Goal: Task Accomplishment & Management: Use online tool/utility

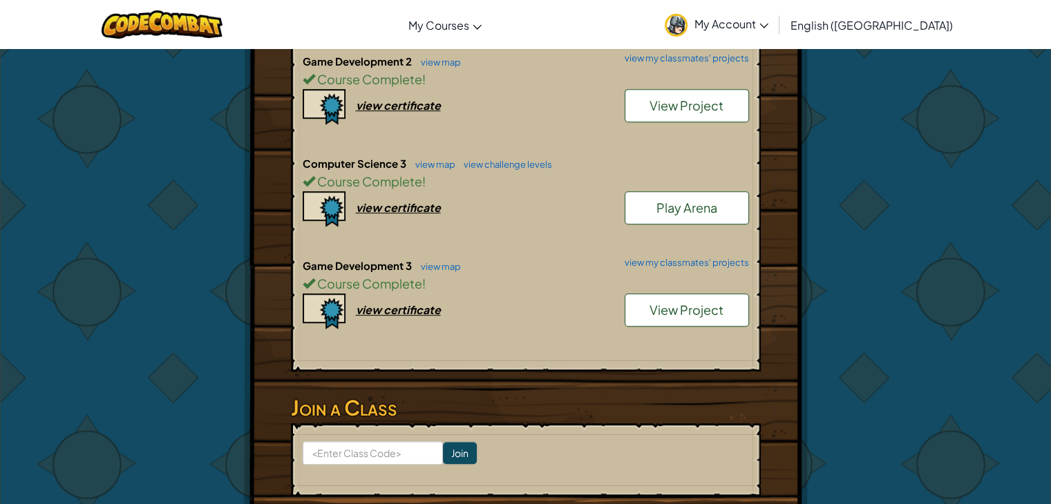
scroll to position [676, 0]
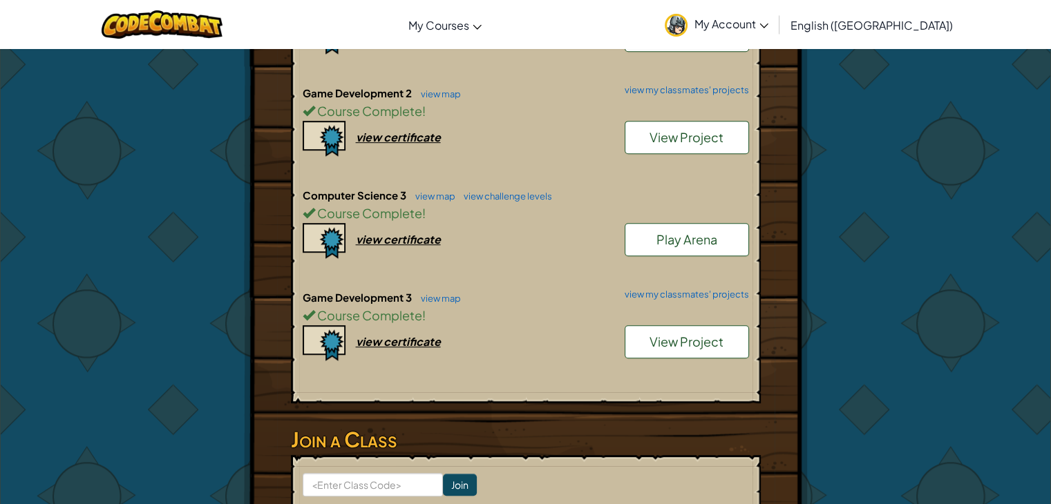
click at [678, 325] on link "View Project" at bounding box center [687, 341] width 124 height 33
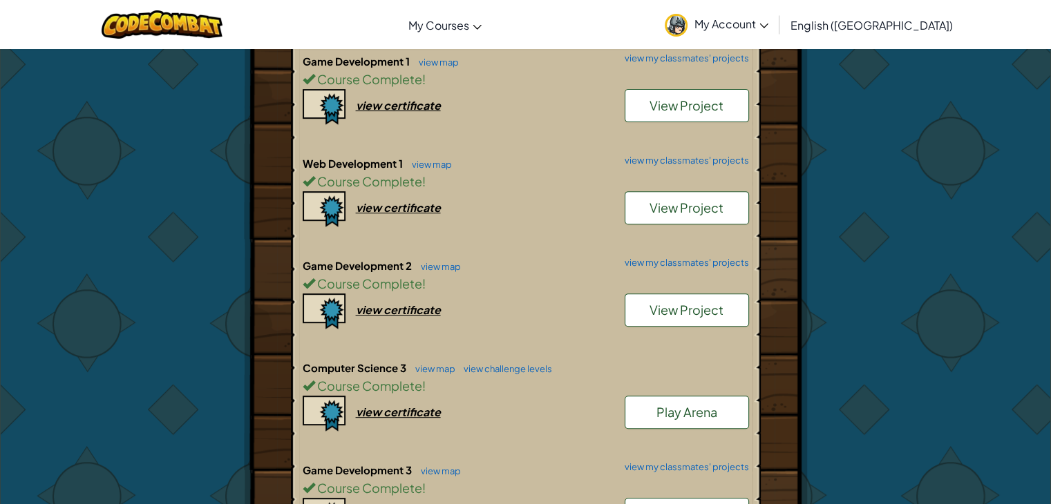
scroll to position [519, 0]
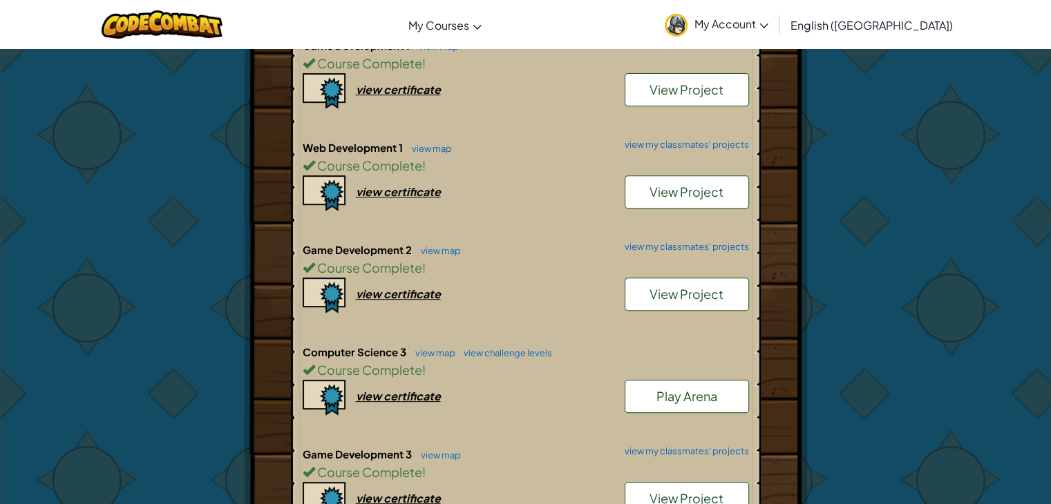
click at [672, 278] on link "View Project" at bounding box center [687, 294] width 124 height 33
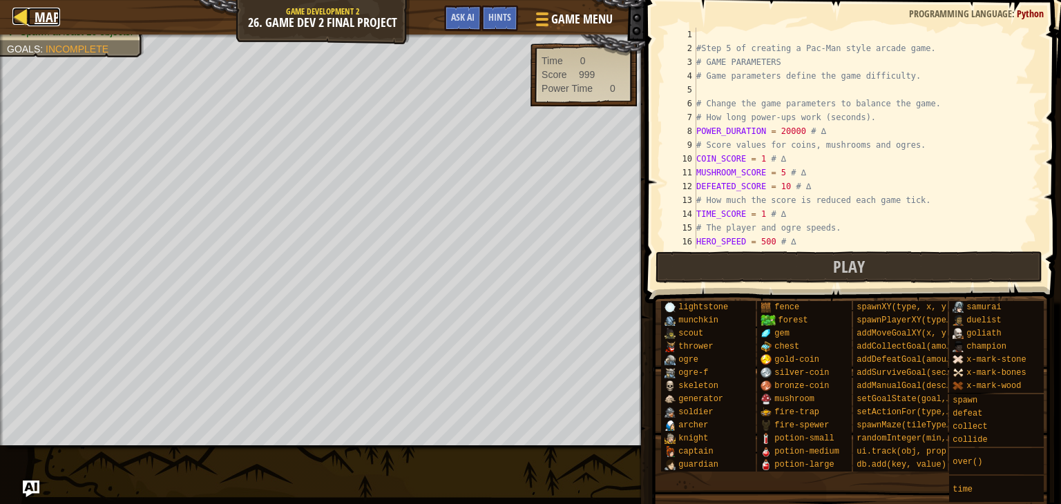
click at [15, 8] on div at bounding box center [20, 16] width 17 height 17
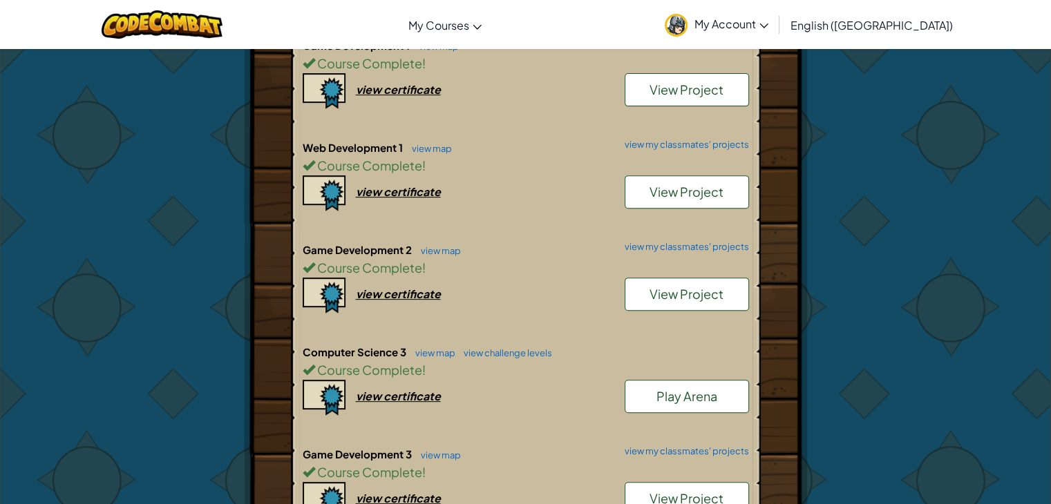
scroll to position [500, 0]
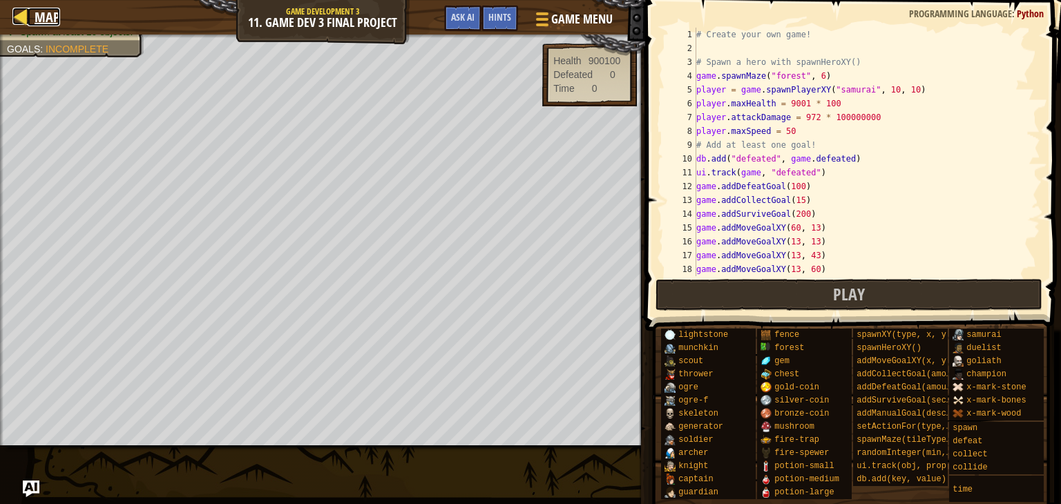
click at [27, 15] on div at bounding box center [20, 16] width 17 height 17
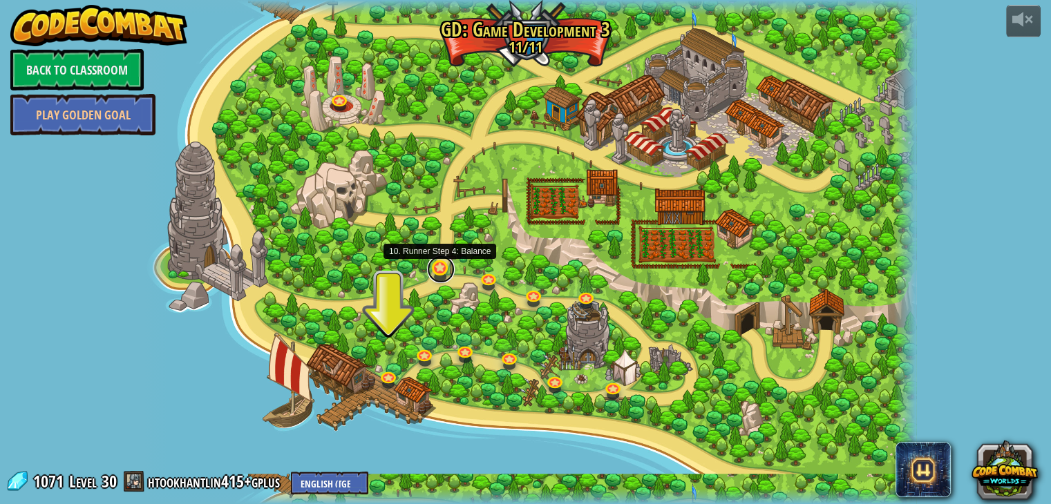
click at [441, 276] on link at bounding box center [441, 270] width 28 height 28
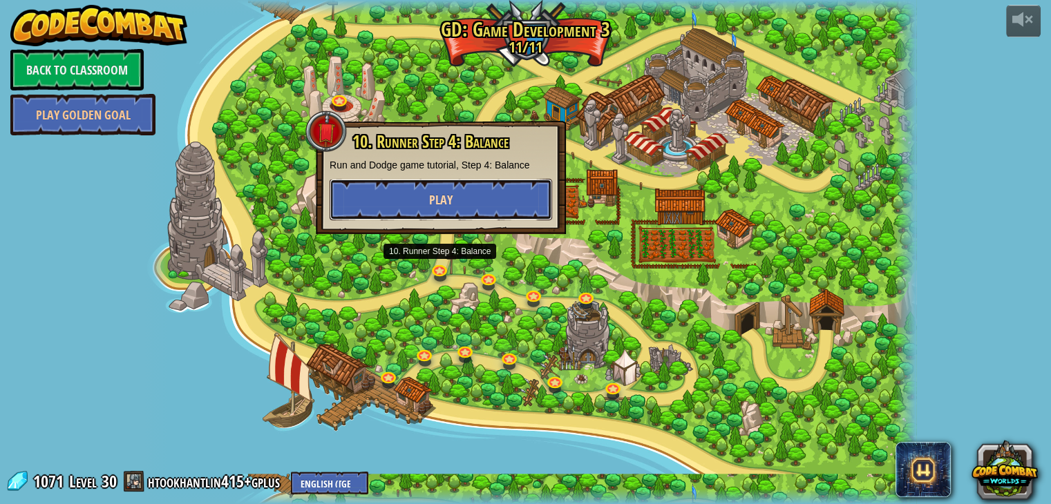
click at [446, 184] on button "Play" at bounding box center [441, 199] width 222 height 41
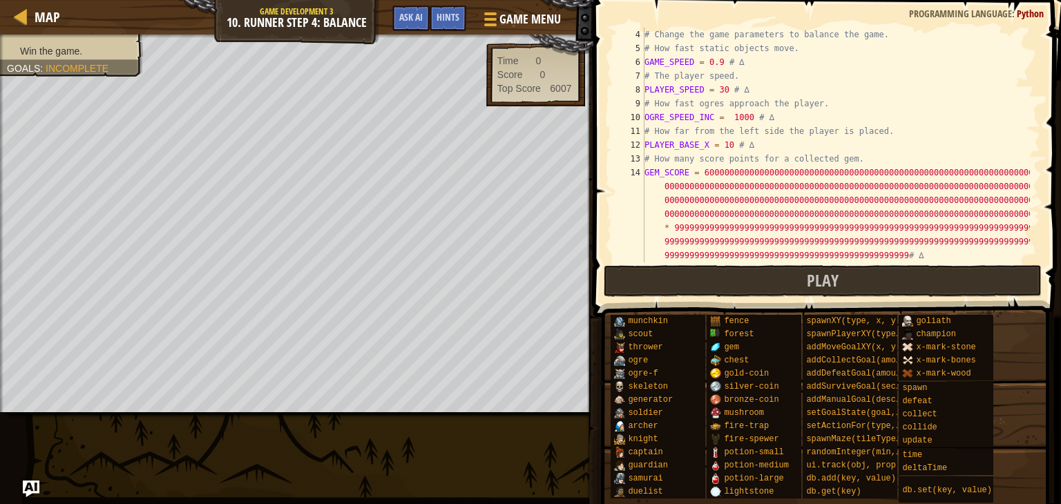
scroll to position [124, 0]
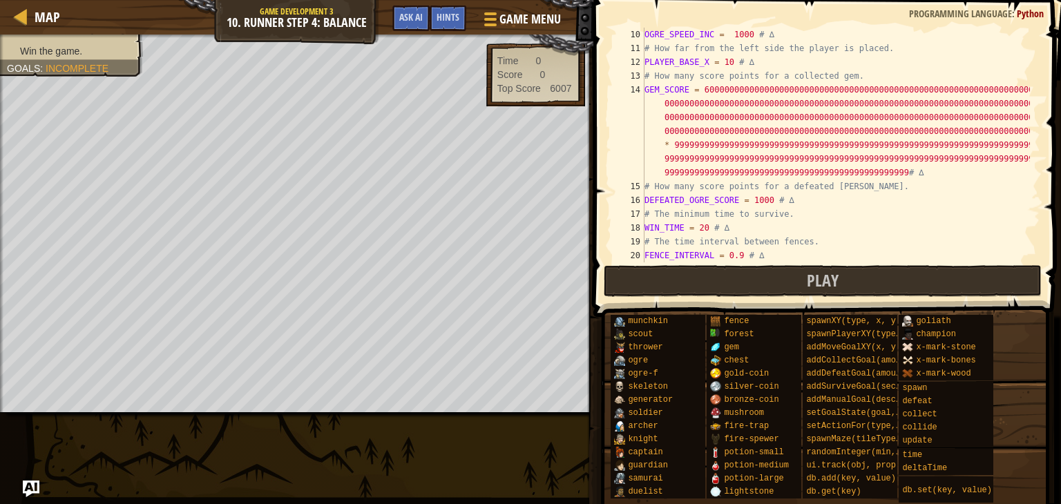
click at [881, 307] on span at bounding box center [825, 505] width 458 height 409
click at [864, 266] on button "Play" at bounding box center [823, 281] width 438 height 32
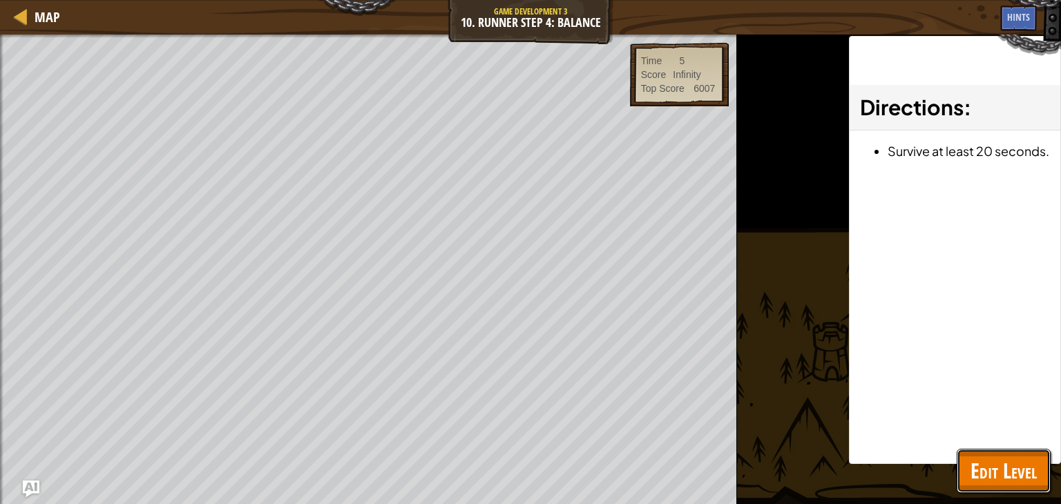
click at [1014, 451] on button "Edit Level" at bounding box center [1004, 471] width 94 height 44
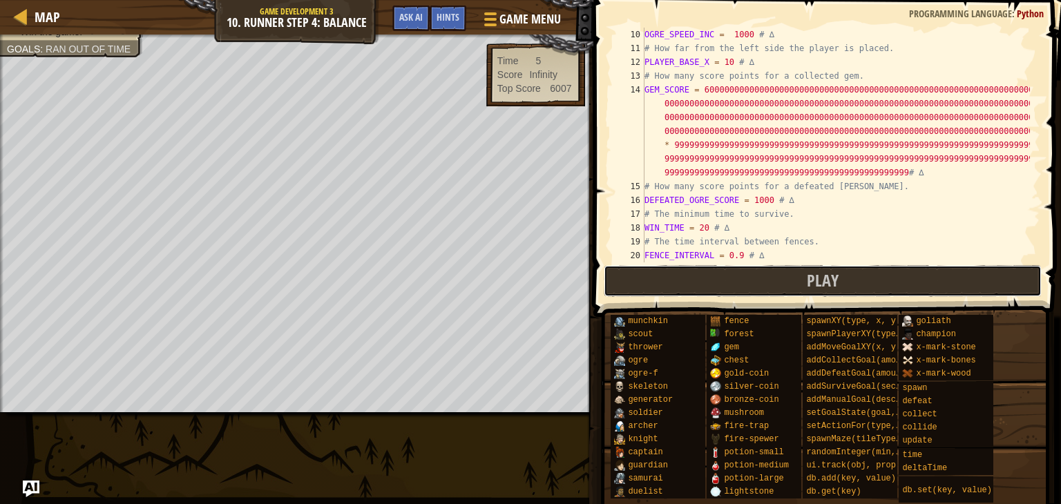
click at [781, 283] on button "Play" at bounding box center [823, 281] width 438 height 32
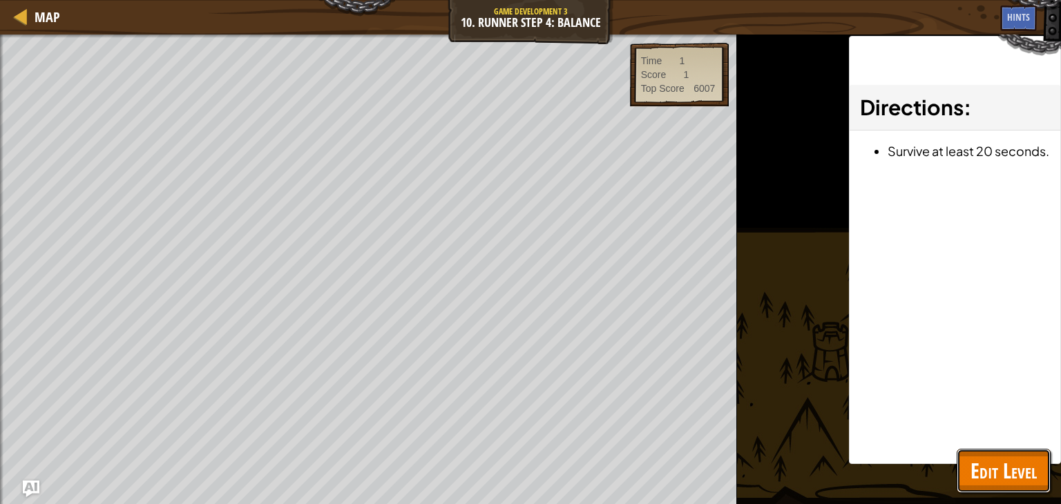
click at [995, 465] on span "Edit Level" at bounding box center [1004, 471] width 66 height 28
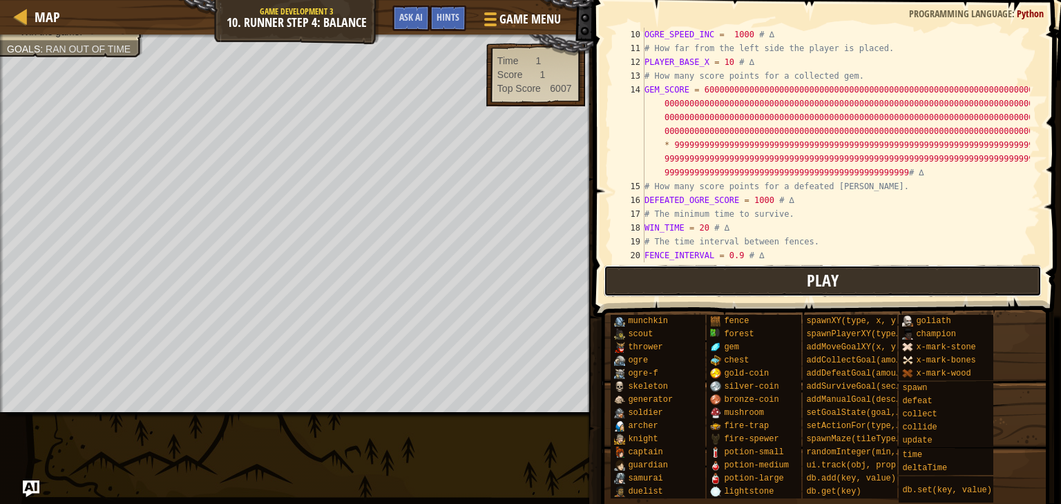
click at [680, 280] on button "Play" at bounding box center [823, 281] width 438 height 32
click at [843, 295] on button "Play" at bounding box center [823, 281] width 438 height 32
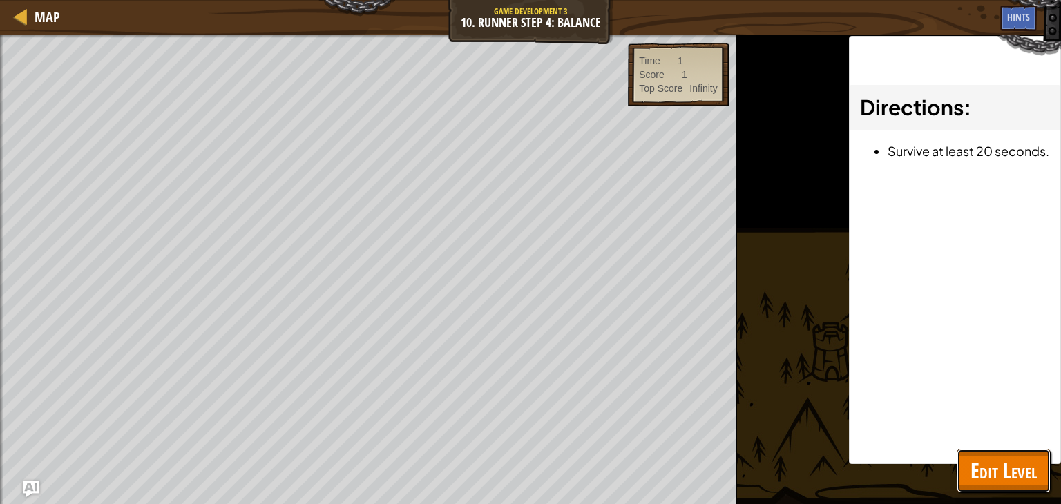
drag, startPoint x: 1022, startPoint y: 482, endPoint x: 954, endPoint y: 455, distance: 73.3
click at [1022, 482] on span "Edit Level" at bounding box center [1004, 471] width 66 height 28
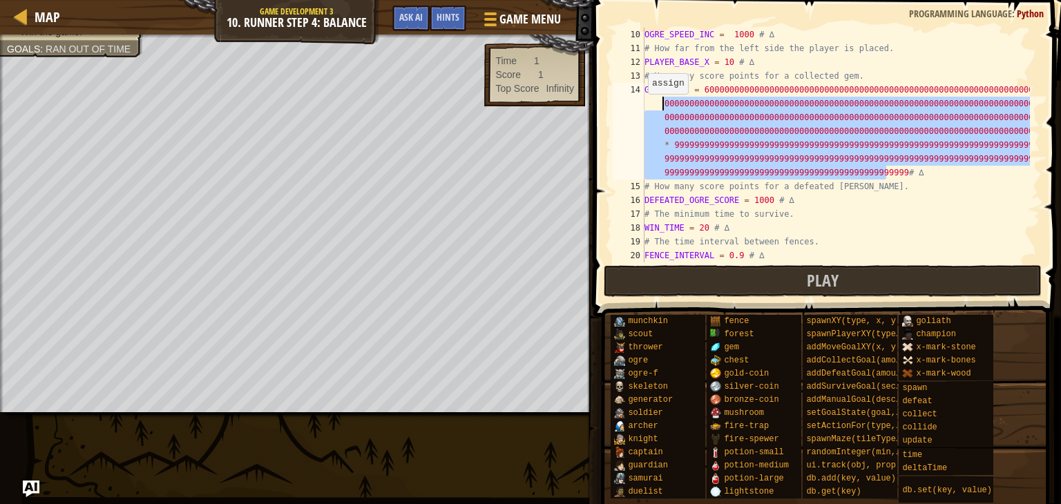
drag, startPoint x: 875, startPoint y: 169, endPoint x: 636, endPoint y: 108, distance: 246.8
click at [636, 108] on div "10 11 12 13 14 15 16 17 18 19 20 21 OGRE_SPEED_INC = 1000 # ∆ # How far from th…" at bounding box center [825, 145] width 430 height 235
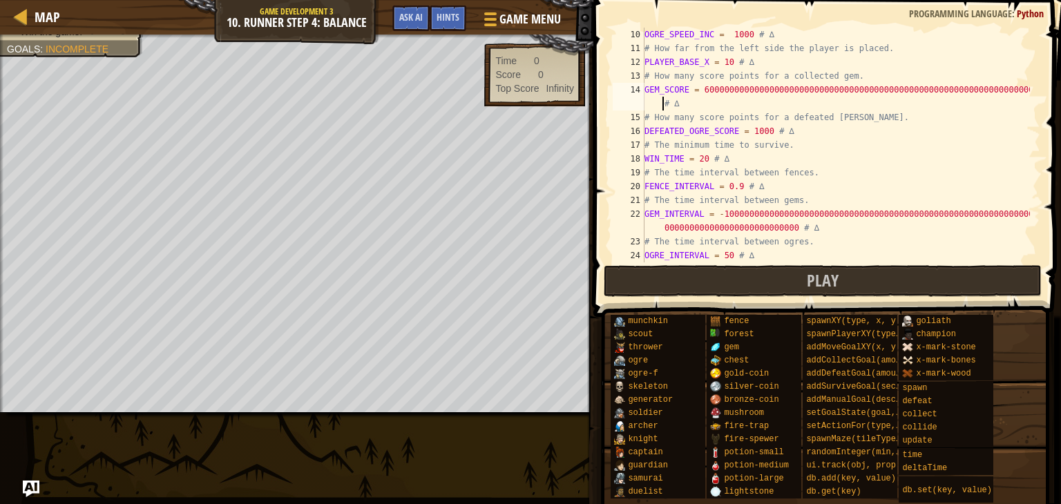
scroll to position [166, 0]
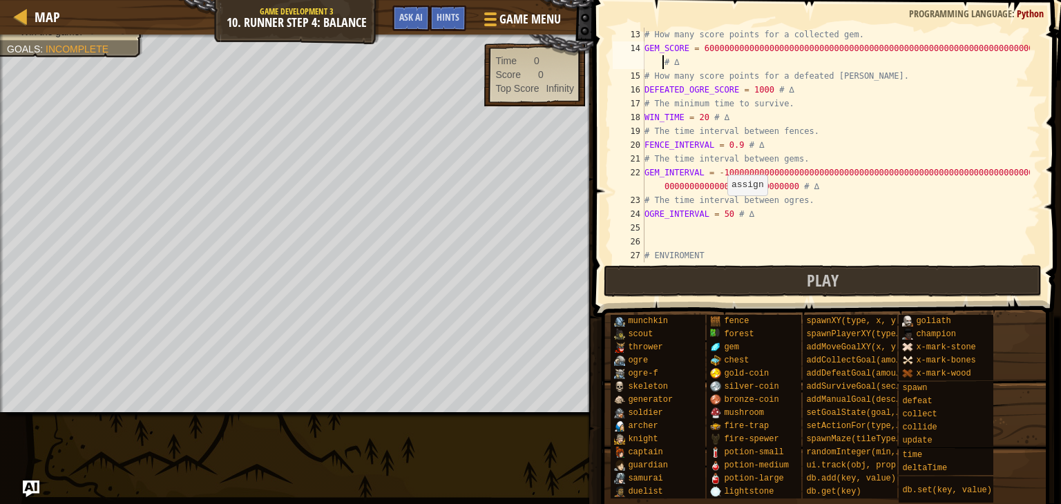
click at [724, 209] on div "# How many score points for a collected gem. GEM_SCORE = 6000000000000000000000…" at bounding box center [836, 159] width 388 height 263
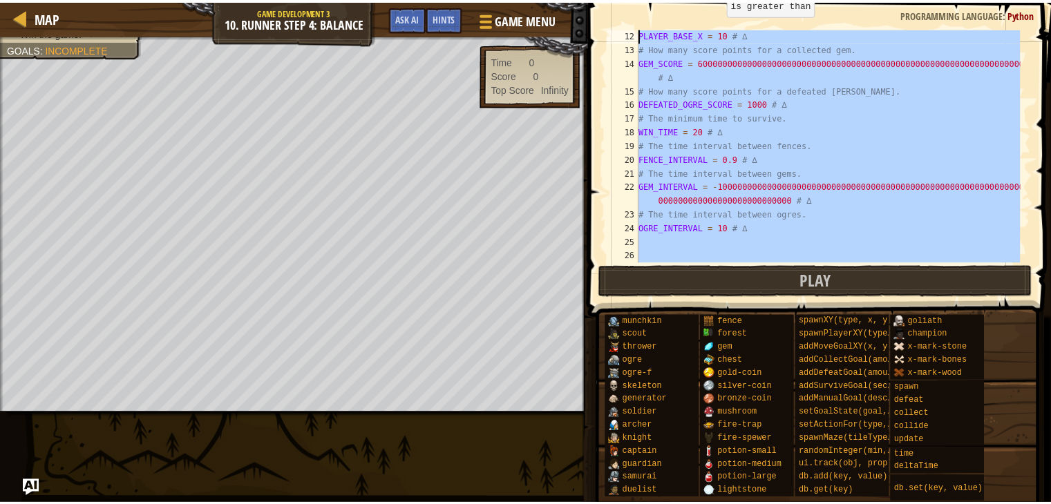
scroll to position [0, 0]
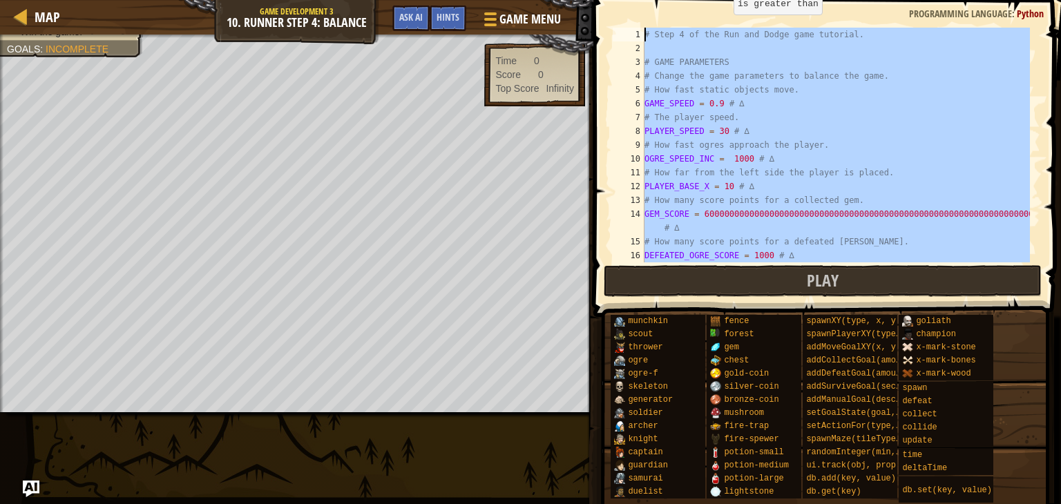
drag, startPoint x: 825, startPoint y: 247, endPoint x: 600, endPoint y: 13, distance: 323.9
click at [600, 13] on div "OGRE_INTERVAL = 10 # ∆ 1 2 3 4 5 6 7 8 9 10 11 12 13 14 15 16 17 # Step 4 of th…" at bounding box center [825, 186] width 472 height 358
click at [818, 133] on div "# Step 4 of the Run and Dodge game tutorial. # GAME PARAMETERS # Change the gam…" at bounding box center [836, 145] width 388 height 235
type textarea "PLAYER_SPEED = 30 # ∆"
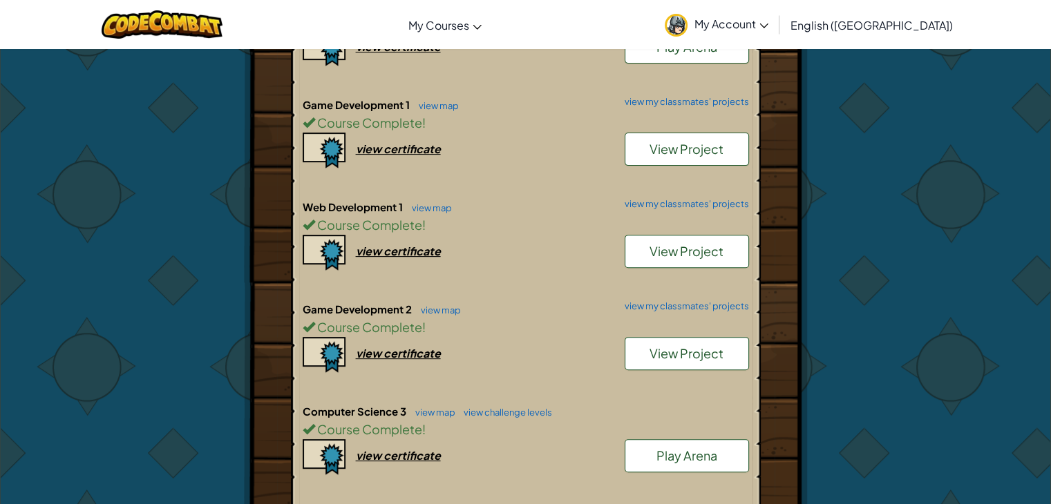
scroll to position [460, 0]
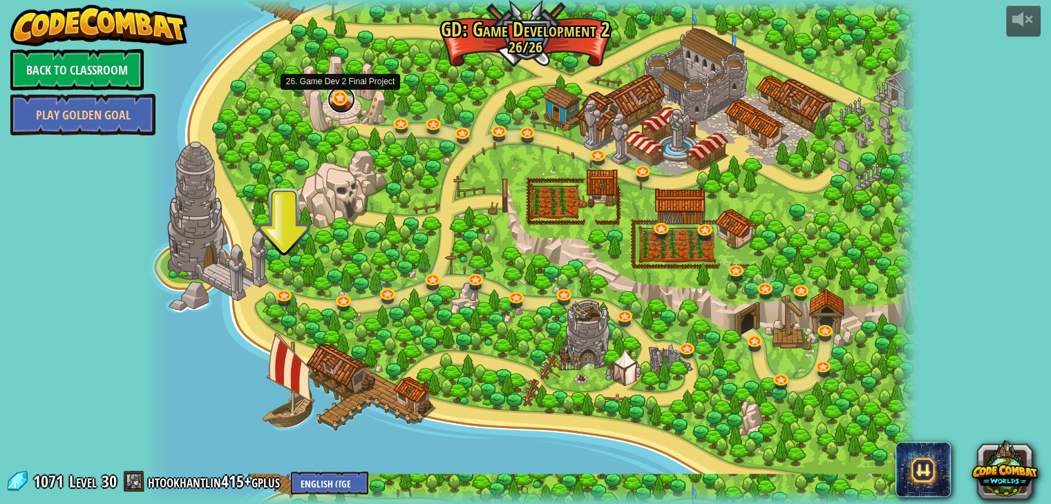
click at [339, 102] on link at bounding box center [341, 100] width 28 height 28
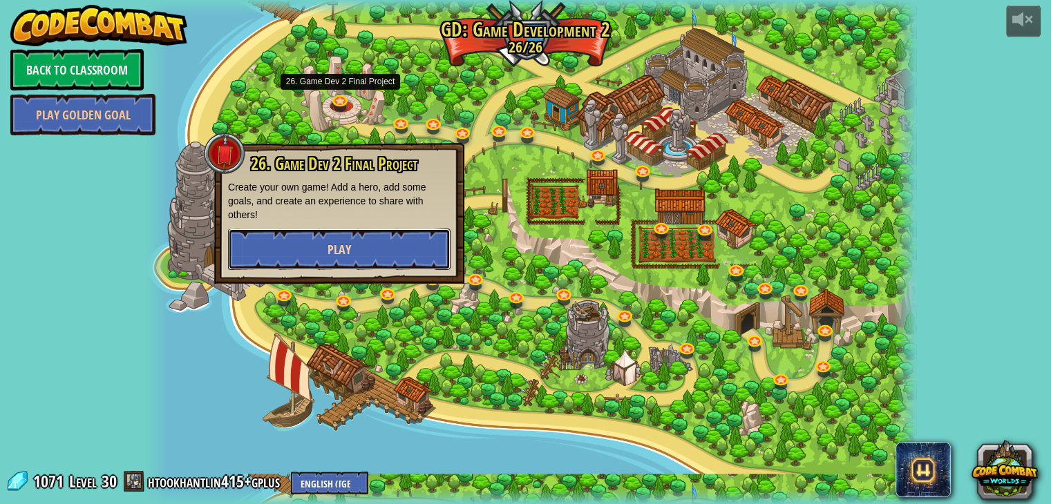
click at [334, 266] on button "Play" at bounding box center [339, 249] width 222 height 41
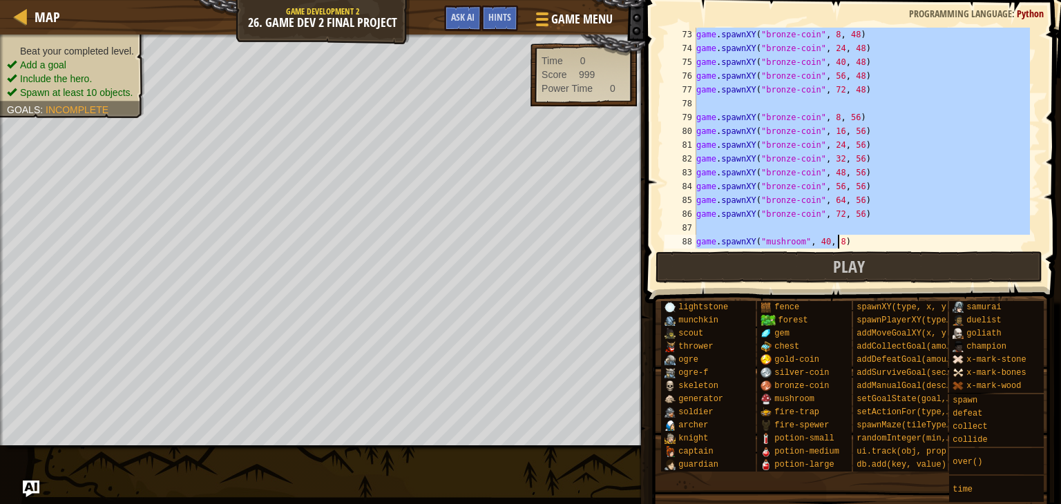
scroll to position [2280, 0]
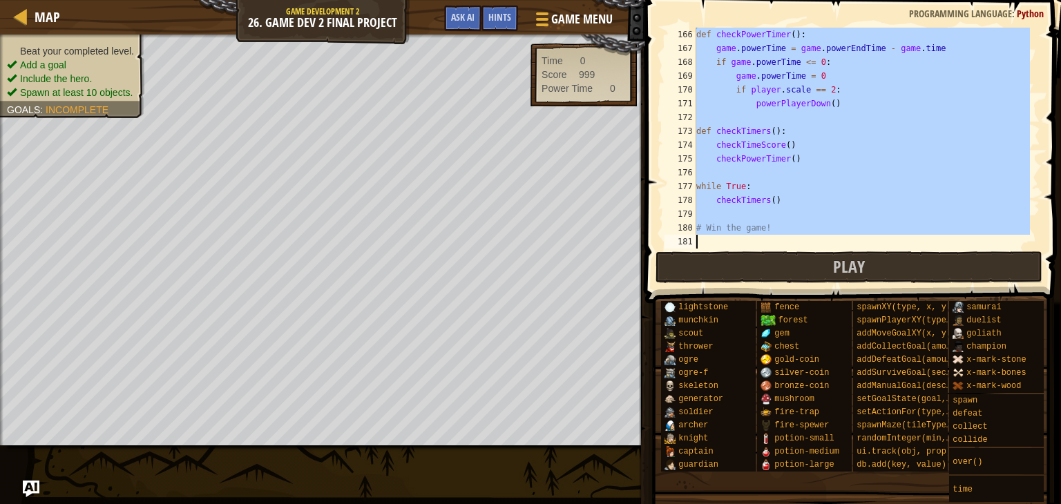
drag, startPoint x: 697, startPoint y: 48, endPoint x: 1050, endPoint y: 535, distance: 602.1
click at [1050, 0] on html "Map Game Development 2 26. Game Dev 2 Final Project Game Menu Done Hints Ask AI…" at bounding box center [530, 0] width 1061 height 0
type textarea "# Win the game!"
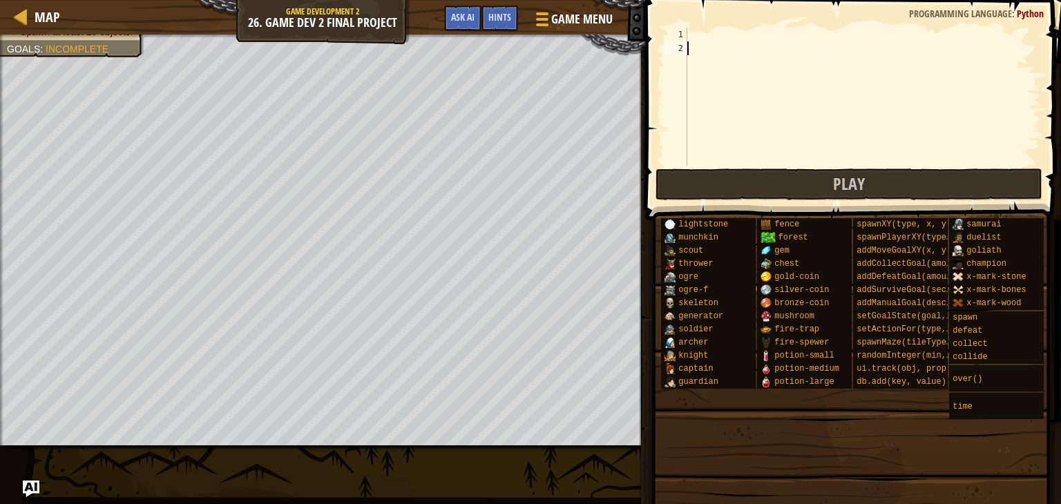
click at [715, 30] on div at bounding box center [863, 111] width 356 height 166
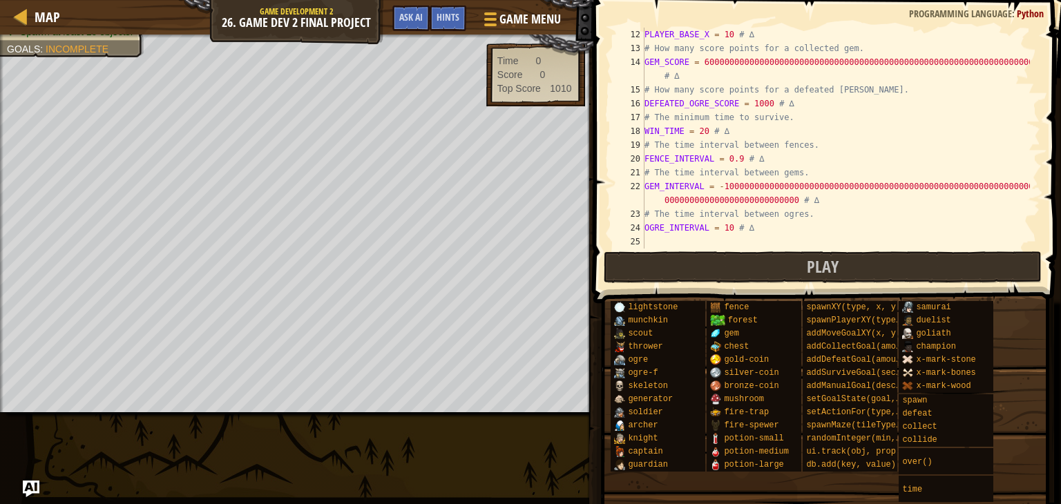
scroll to position [152, 0]
click at [703, 128] on div "PLAYER_BASE_X = 10 # ∆ # How many score points for a collected gem. GEM_SCORE =…" at bounding box center [836, 152] width 388 height 249
click at [734, 260] on button "Play" at bounding box center [823, 267] width 438 height 32
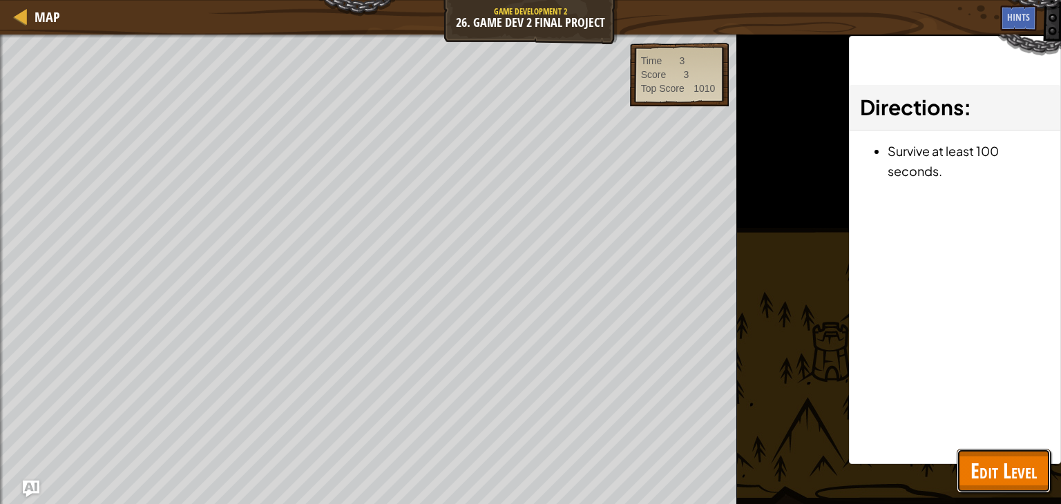
click at [992, 490] on button "Edit Level" at bounding box center [1004, 471] width 94 height 44
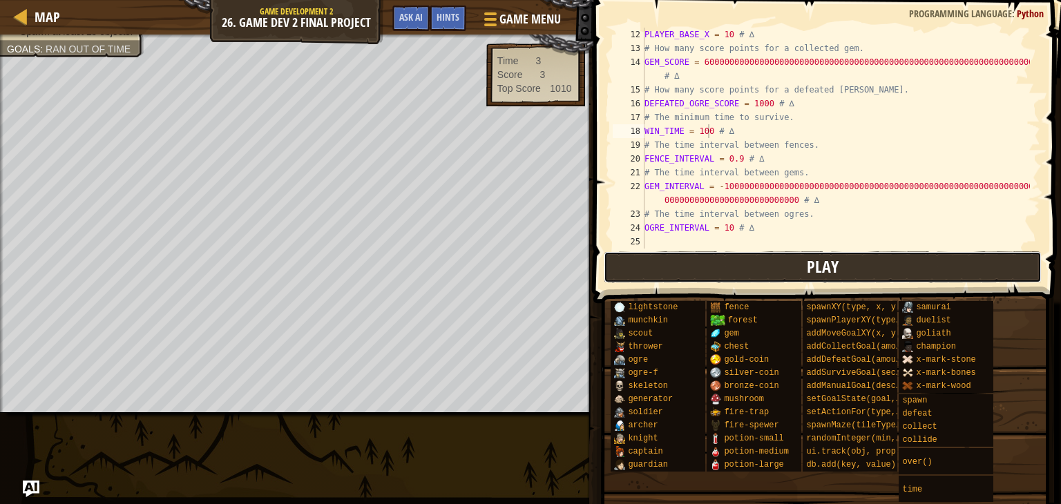
click at [748, 283] on button "Play" at bounding box center [823, 267] width 438 height 32
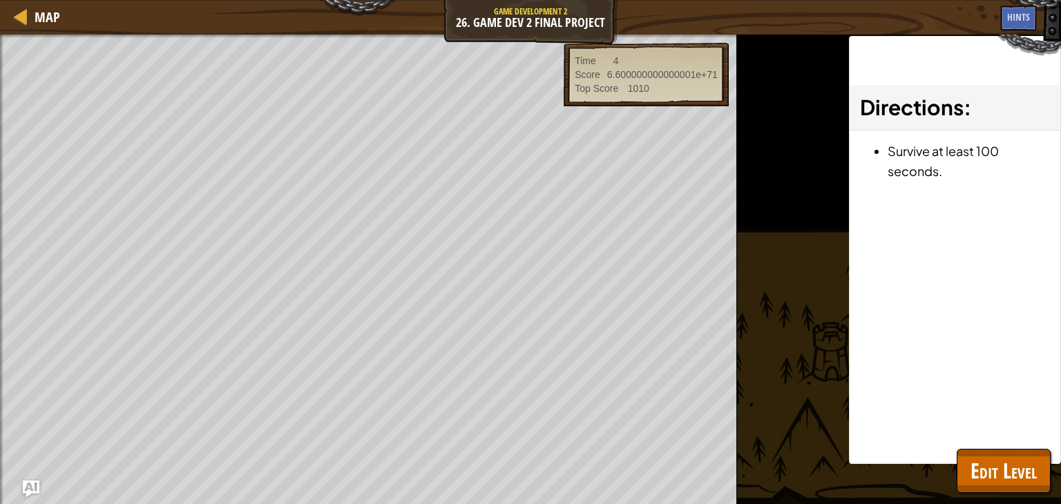
click at [255, 15] on div "Map Game Development 2 26. Game Dev 2 Final Project Game Menu Done Hints Ask AI" at bounding box center [530, 17] width 1061 height 35
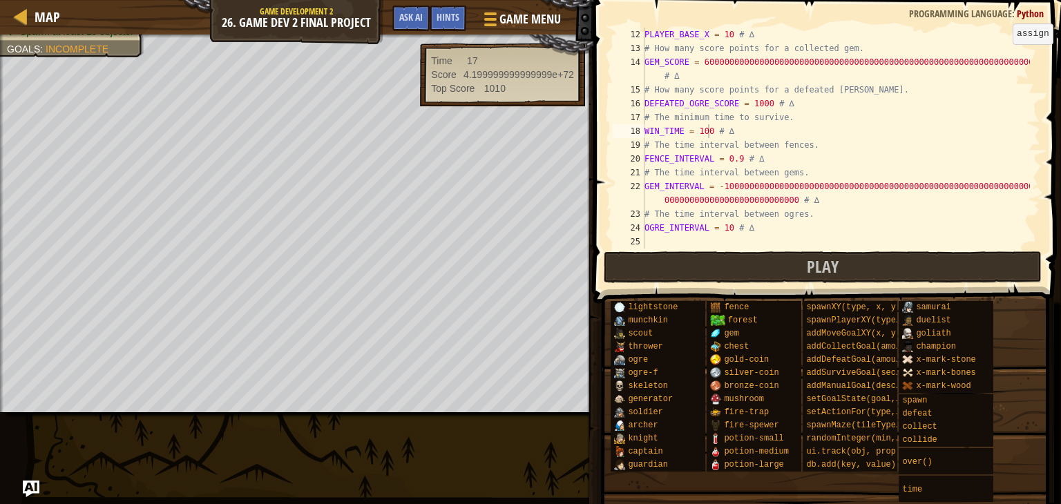
click at [1025, 59] on div "PLAYER_BASE_X = 10 # ∆ # How many score points for a collected gem. GEM_SCORE =…" at bounding box center [836, 152] width 388 height 249
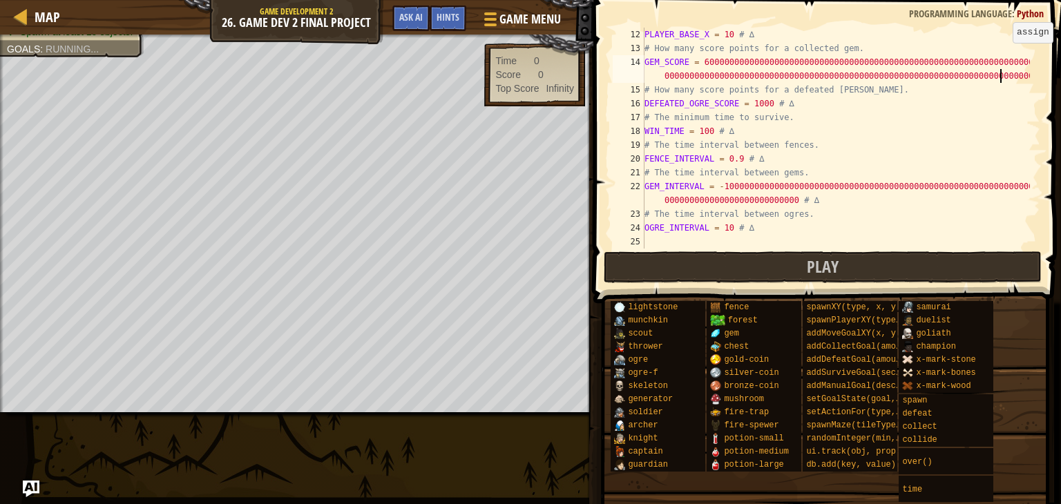
scroll to position [6, 61]
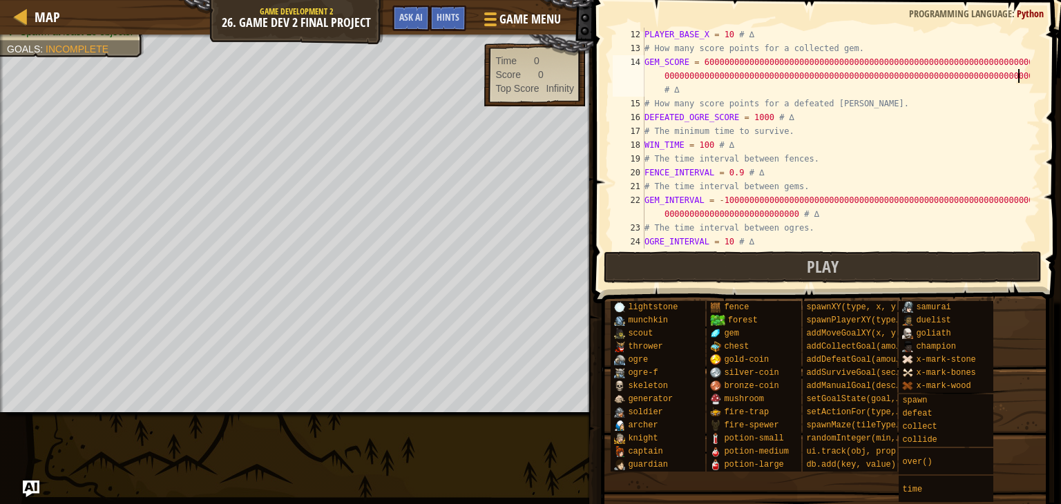
click at [851, 285] on div "Hints Game GEM_SCORE = 60000000000000000000000000000000000000000000000000000000…" at bounding box center [825, 248] width 472 height 497
drag, startPoint x: 836, startPoint y: 256, endPoint x: 835, endPoint y: 220, distance: 36.0
click at [836, 247] on div "GEM_SCORE = 6000000000000000000000000000000000000000000000000000000000000000000…" at bounding box center [825, 179] width 472 height 344
click at [895, 260] on button "Play" at bounding box center [823, 267] width 438 height 32
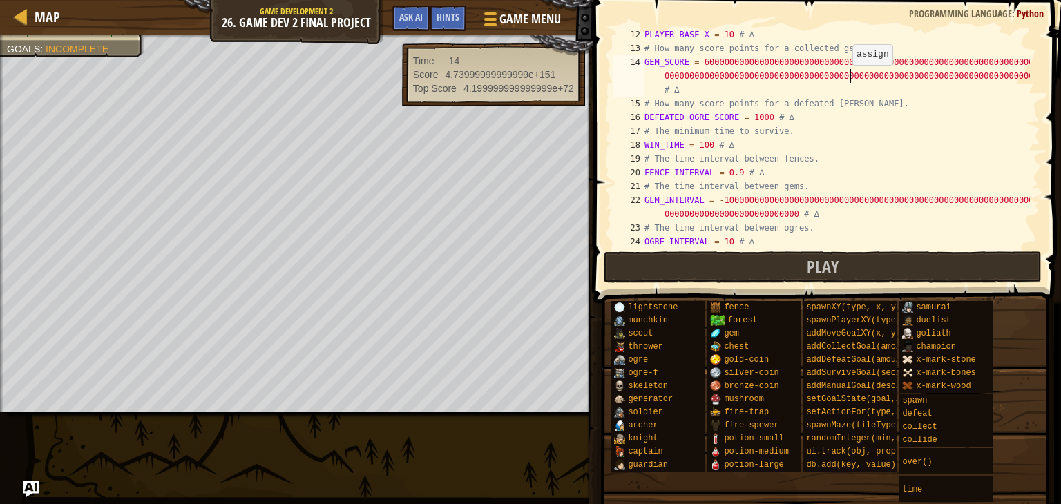
click at [849, 78] on div "PLAYER_BASE_X = 10 # ∆ # How many score points for a collected gem. GEM_SCORE =…" at bounding box center [836, 152] width 388 height 249
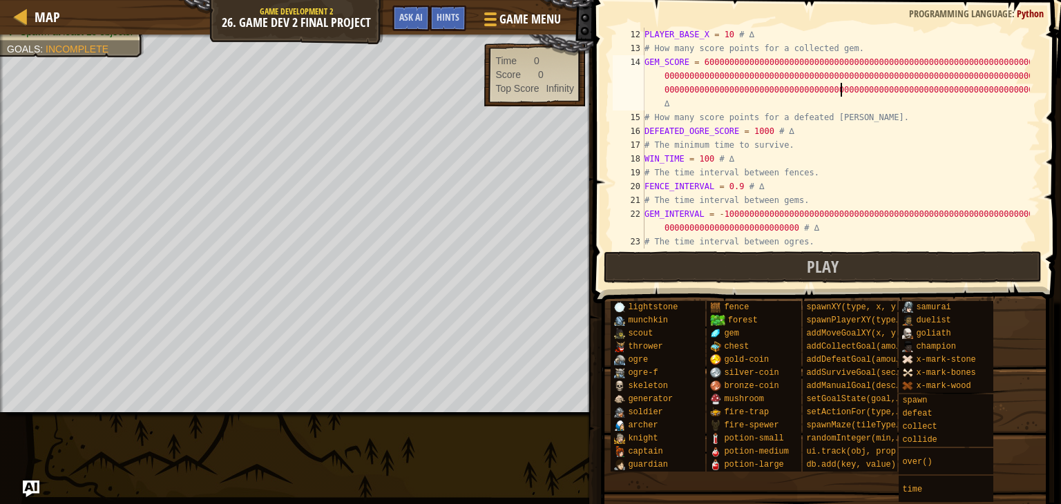
scroll to position [6, 77]
click at [823, 275] on span "Play" at bounding box center [823, 267] width 32 height 22
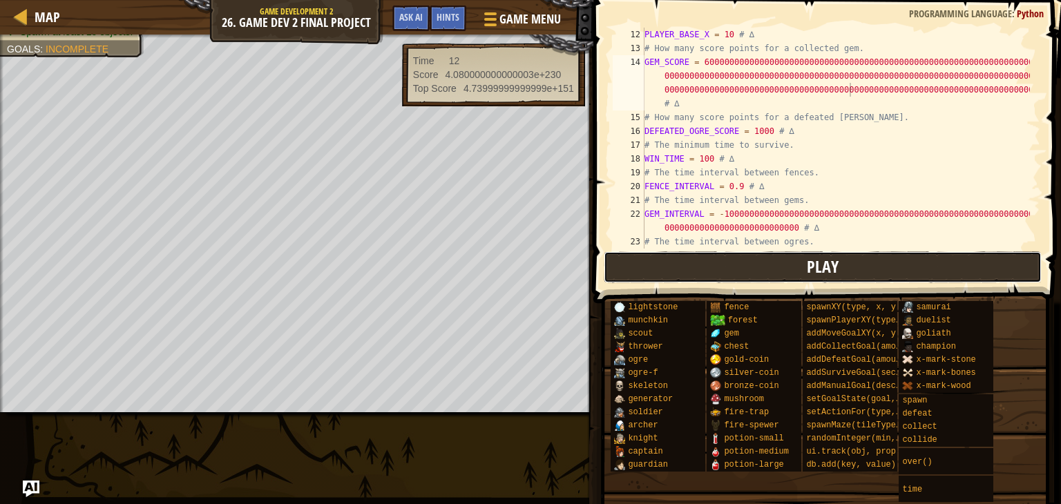
click at [688, 251] on button "Play" at bounding box center [823, 267] width 438 height 32
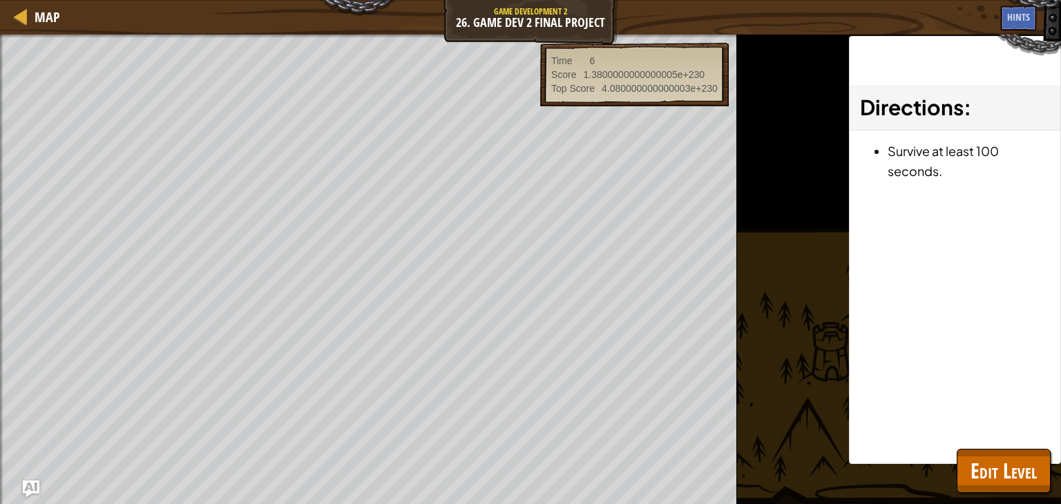
click at [273, 15] on div "Map Game Development 2 26. Game Dev 2 Final Project Game Menu Done Hints Ask AI" at bounding box center [530, 17] width 1061 height 35
click at [1025, 487] on button "Edit Level" at bounding box center [1004, 471] width 94 height 44
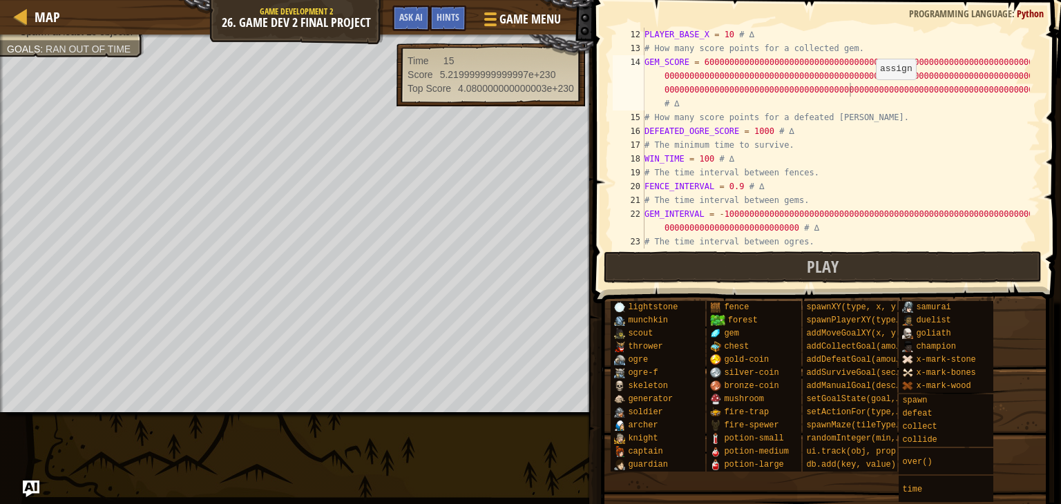
click at [873, 93] on div "PLAYER_BASE_X = 10 # ∆ # How many score points for a collected gem. GEM_SCORE =…" at bounding box center [836, 152] width 388 height 249
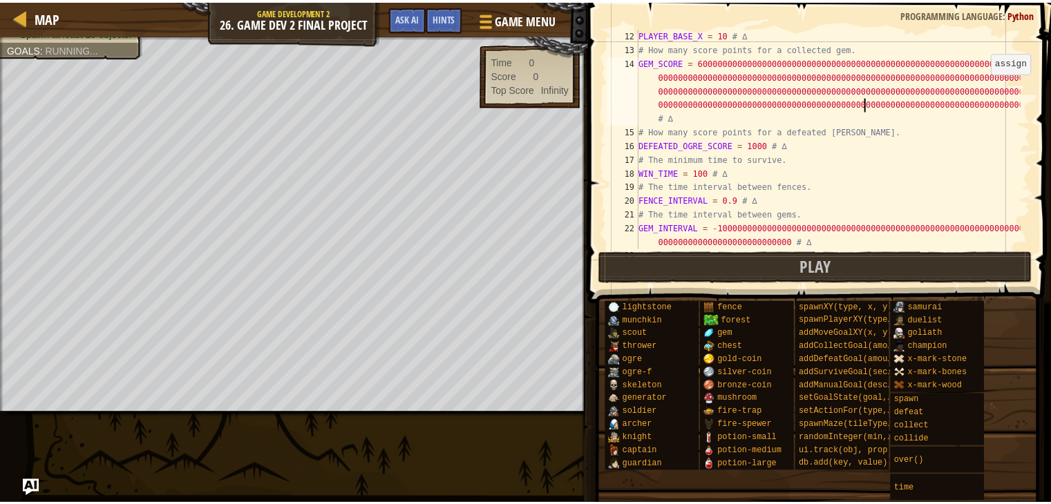
scroll to position [6, 108]
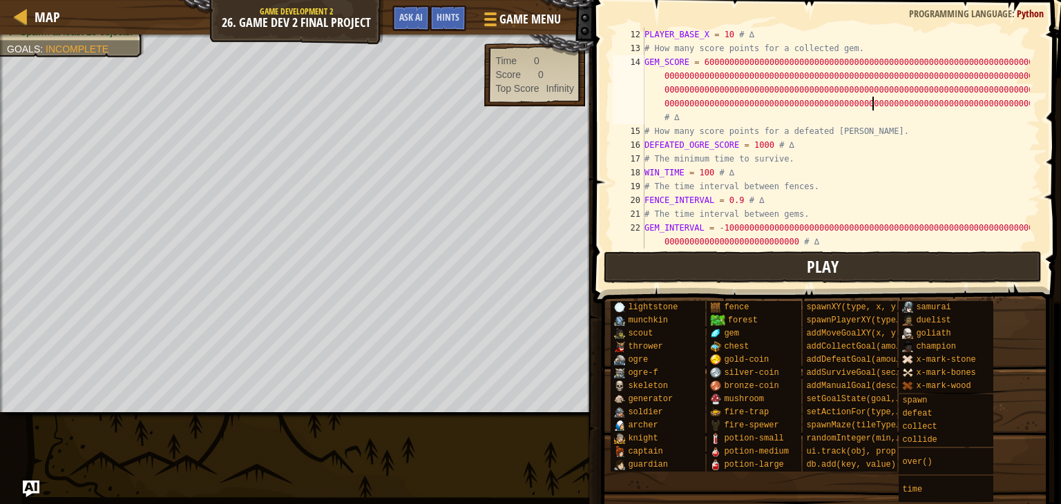
type textarea "GEM_SCORE = 6000000000000000000000000000000000000000000000000000000000000000000…"
click at [879, 254] on button "Play" at bounding box center [823, 267] width 438 height 32
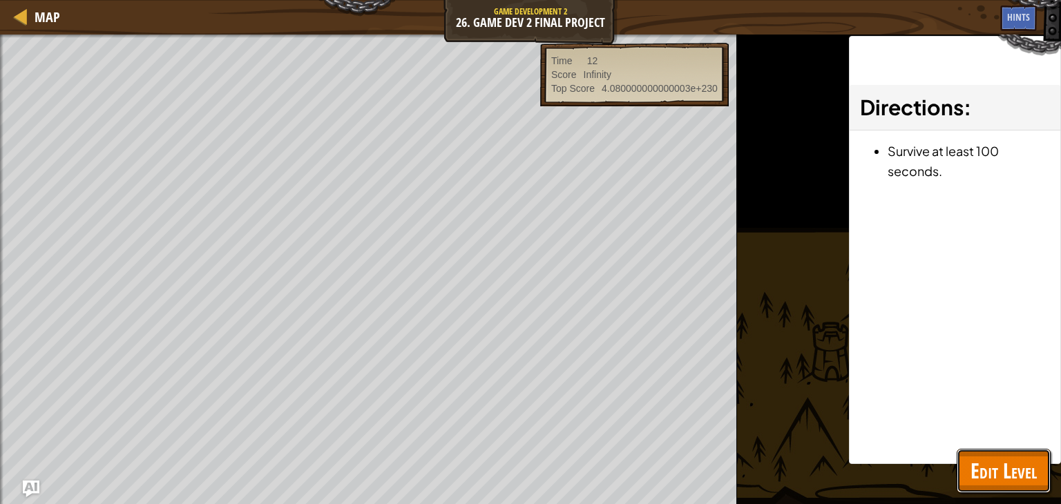
click at [987, 475] on span "Edit Level" at bounding box center [1004, 471] width 66 height 28
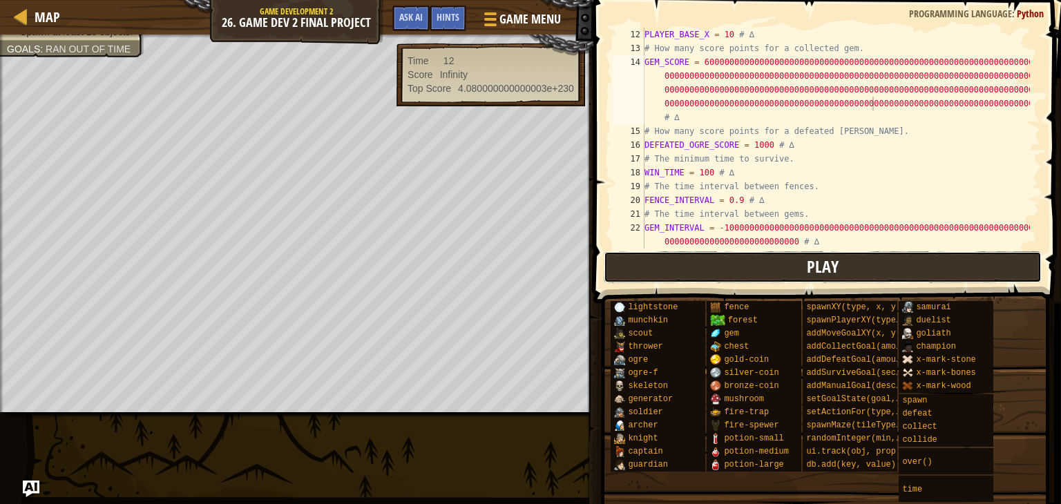
click at [909, 276] on button "Play" at bounding box center [823, 267] width 438 height 32
click at [819, 256] on span "Play" at bounding box center [823, 267] width 32 height 22
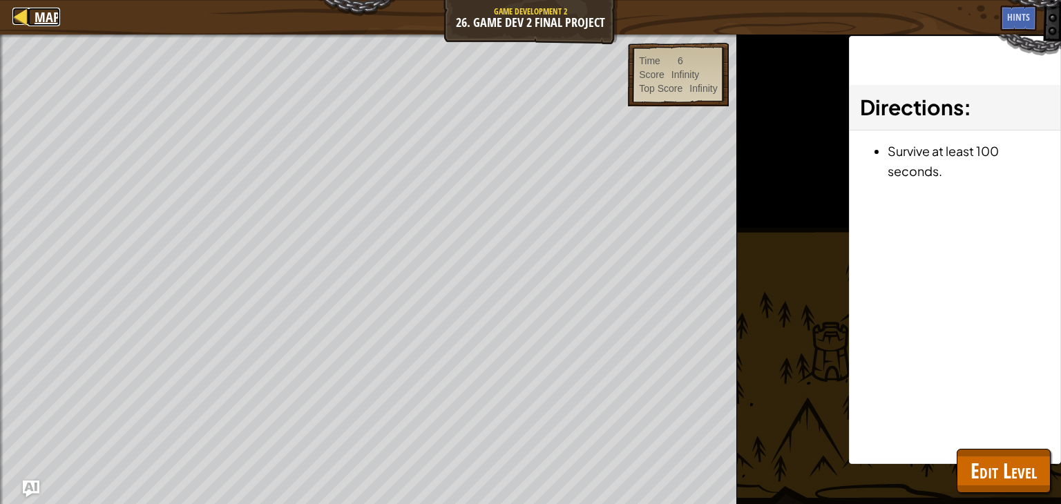
click at [23, 24] on div at bounding box center [20, 16] width 17 height 17
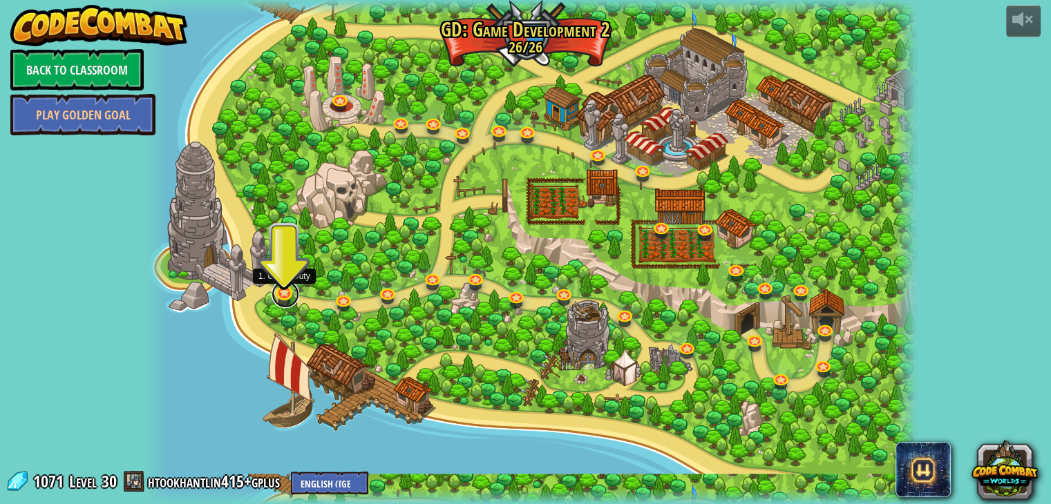
click at [289, 301] on link at bounding box center [286, 294] width 28 height 28
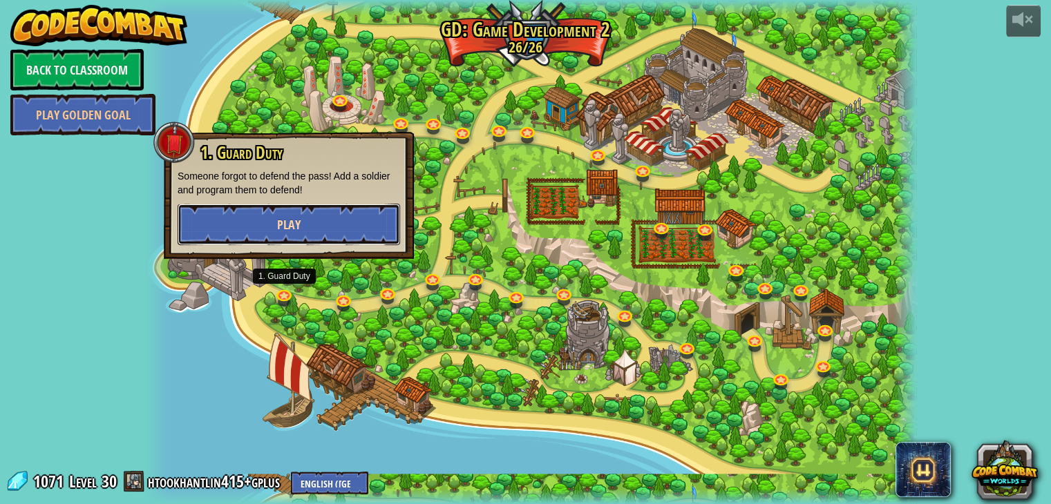
click at [326, 213] on button "Play" at bounding box center [289, 224] width 222 height 41
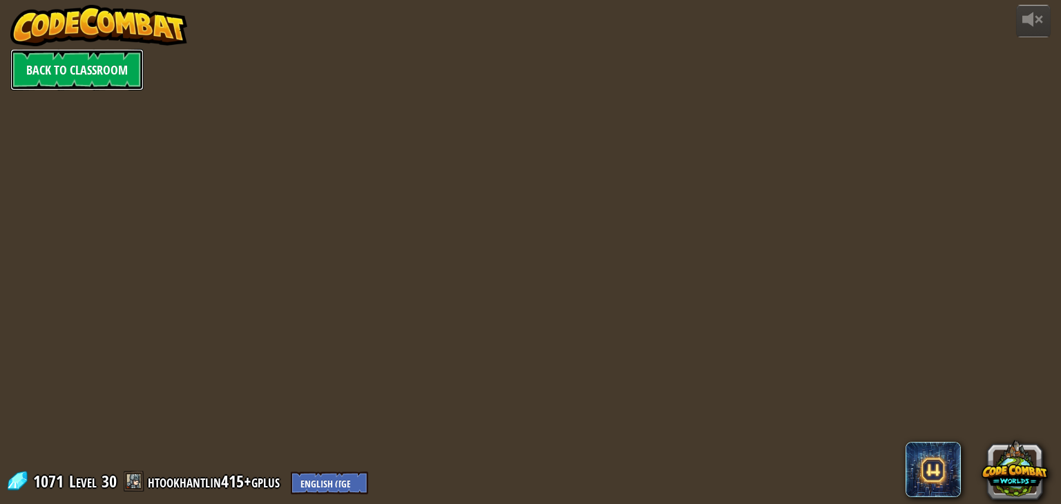
click at [33, 70] on link "Back to Classroom" at bounding box center [76, 69] width 133 height 41
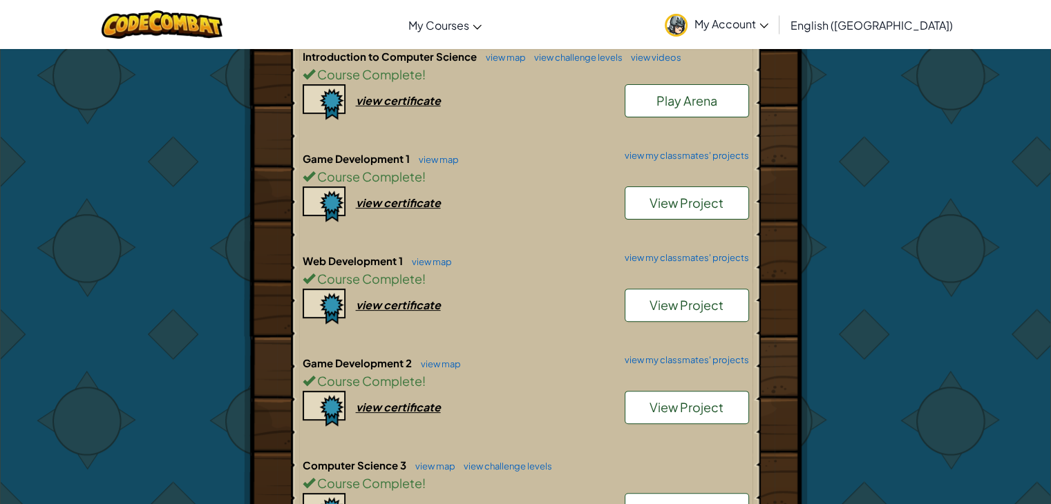
scroll to position [441, 0]
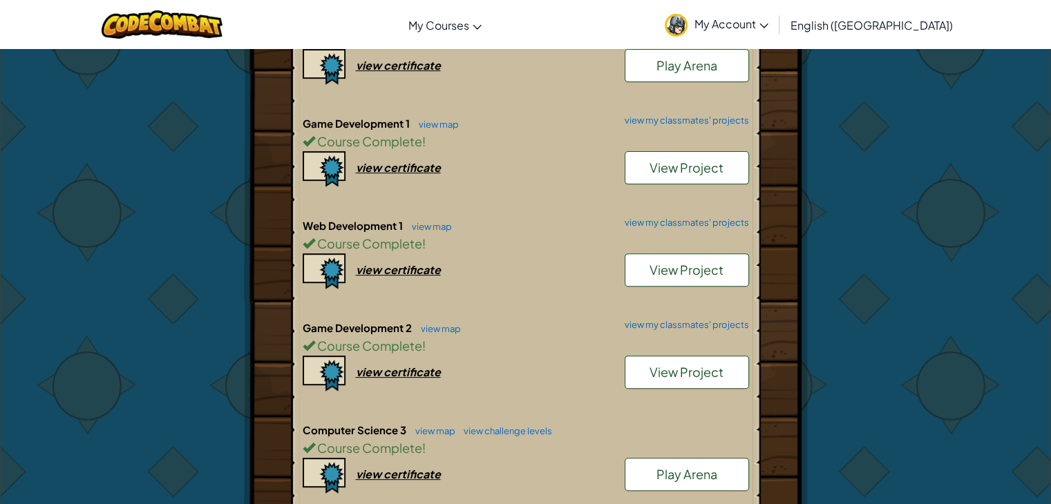
click at [685, 364] on span "View Project" at bounding box center [686, 372] width 74 height 16
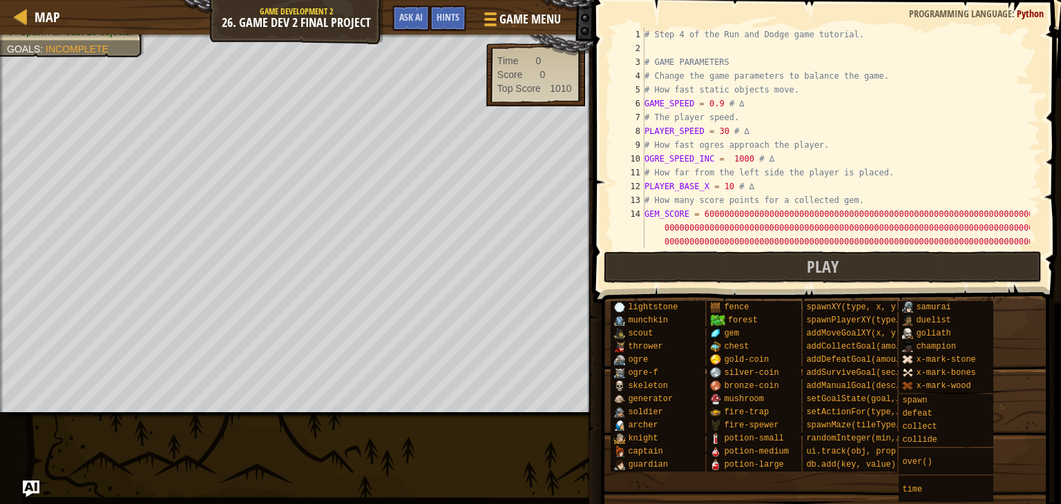
scroll to position [83, 0]
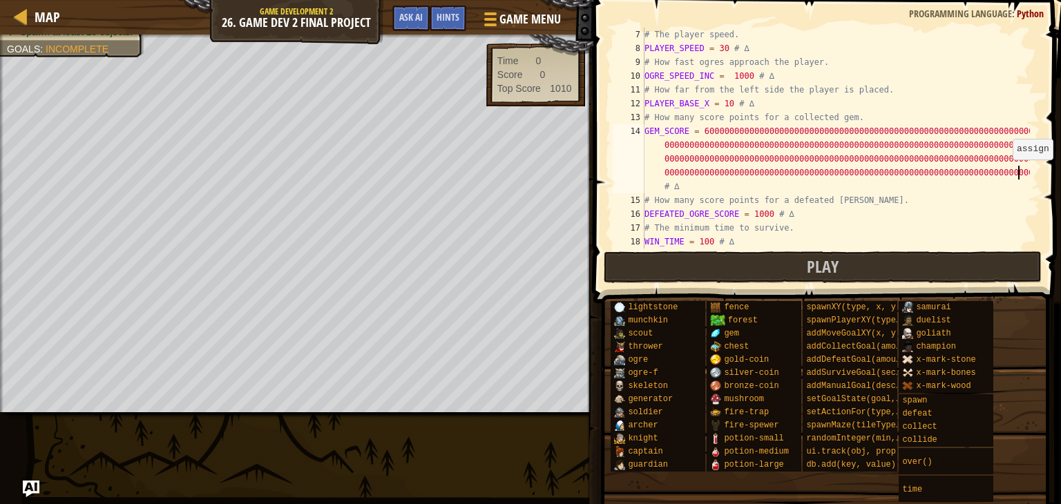
click at [1023, 173] on div "# The player speed. PLAYER_SPEED = 30 # ∆ # How fast ogres approach the player.…" at bounding box center [836, 152] width 388 height 249
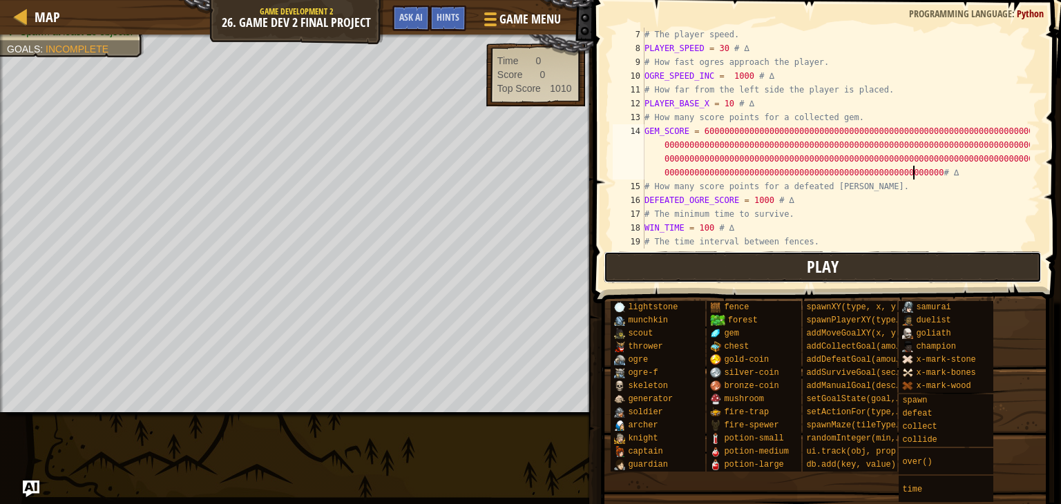
click at [901, 274] on button "Play" at bounding box center [823, 267] width 438 height 32
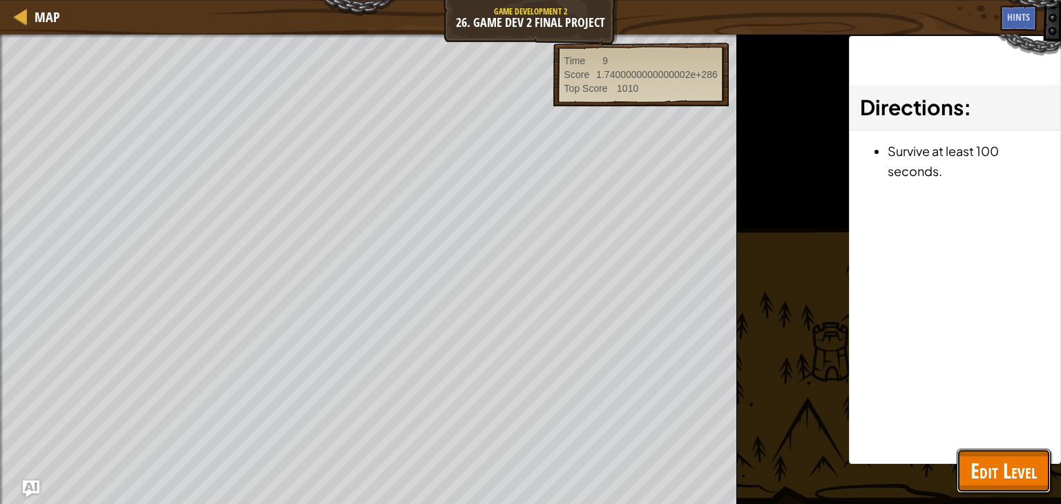
click at [1013, 450] on button "Edit Level" at bounding box center [1004, 471] width 94 height 44
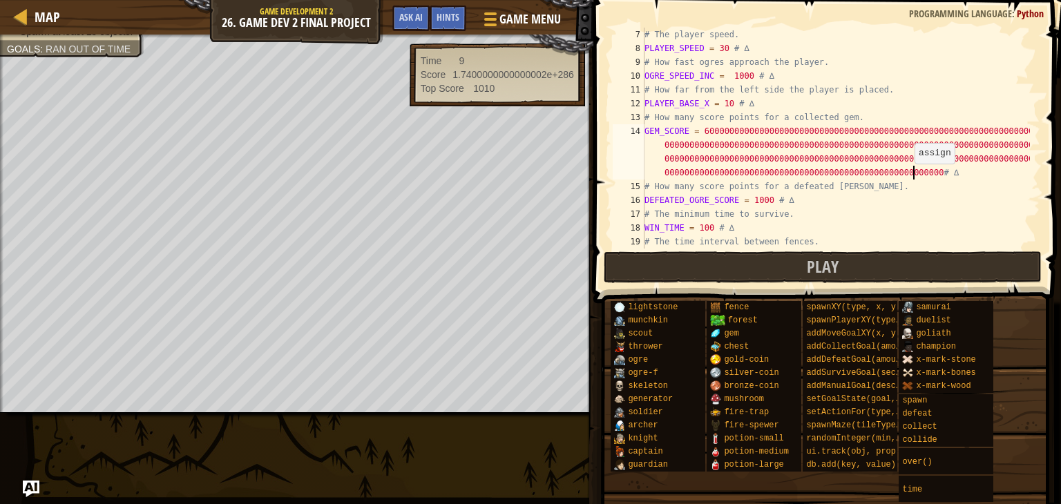
click at [912, 178] on div "# The player speed. PLAYER_SPEED = 30 # ∆ # How fast ogres approach the player.…" at bounding box center [836, 152] width 388 height 249
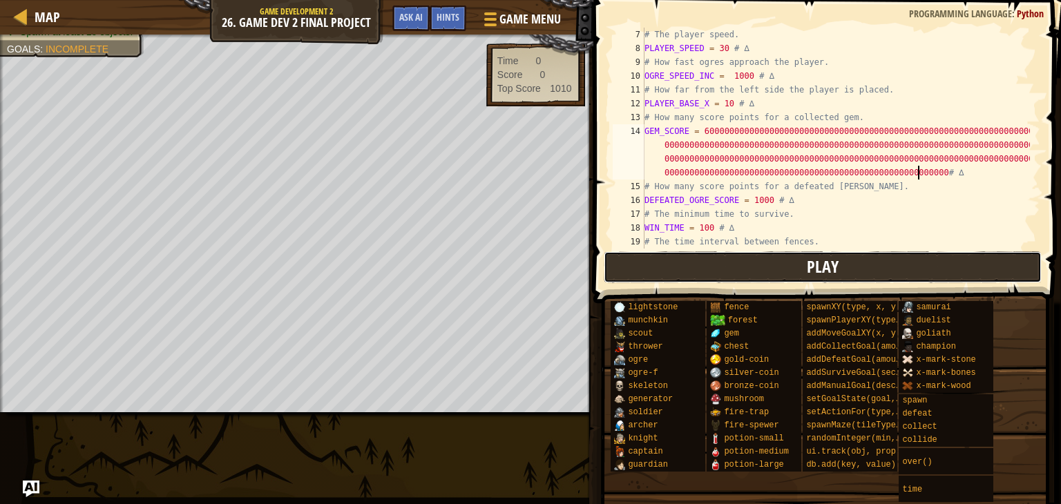
click at [790, 264] on button "Play" at bounding box center [823, 267] width 438 height 32
click at [912, 171] on div "# The player speed. PLAYER_SPEED = 30 # ∆ # How fast ogres approach the player.…" at bounding box center [836, 152] width 388 height 249
click at [801, 261] on button "Play" at bounding box center [823, 267] width 438 height 32
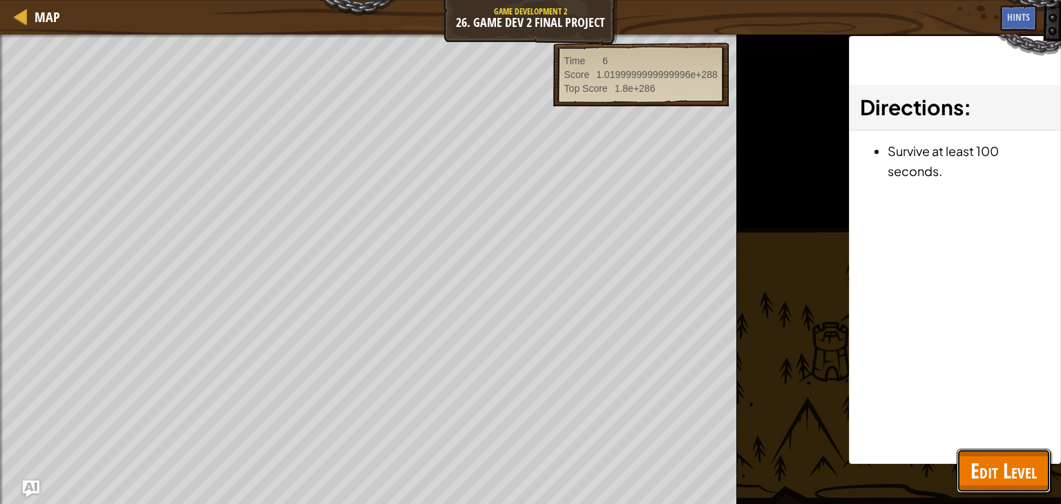
click at [985, 479] on span "Edit Level" at bounding box center [1004, 471] width 66 height 28
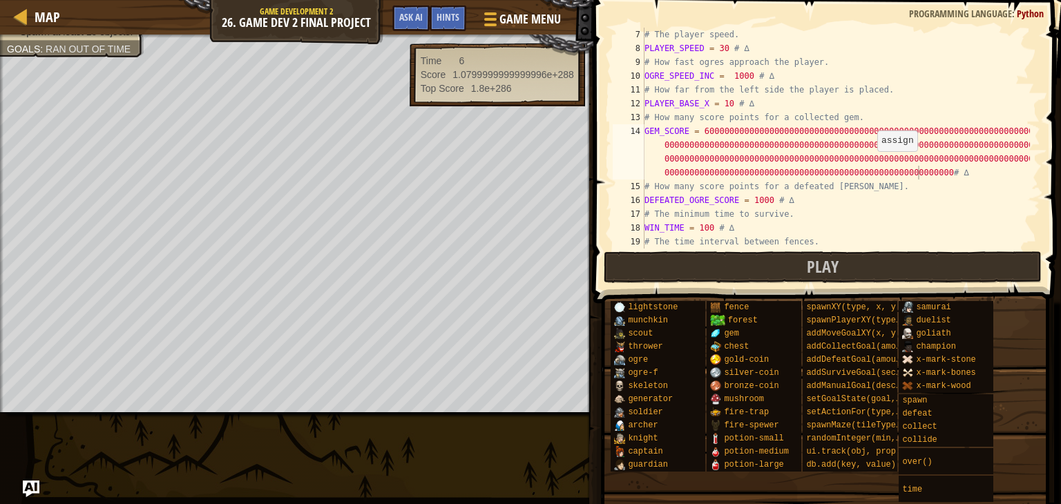
click at [875, 165] on div "# The player speed. PLAYER_SPEED = 30 # ∆ # How fast ogres approach the player.…" at bounding box center [836, 152] width 388 height 249
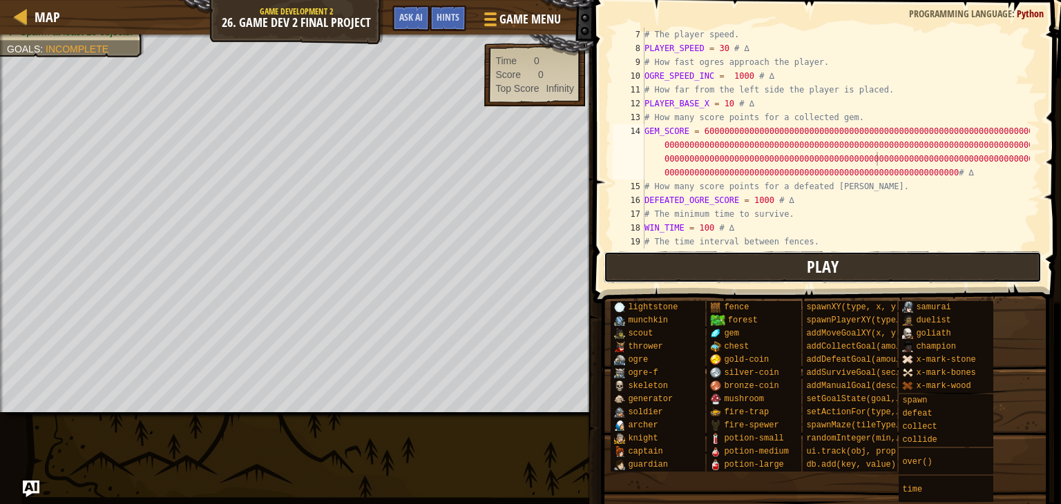
click at [799, 265] on button "Play" at bounding box center [823, 267] width 438 height 32
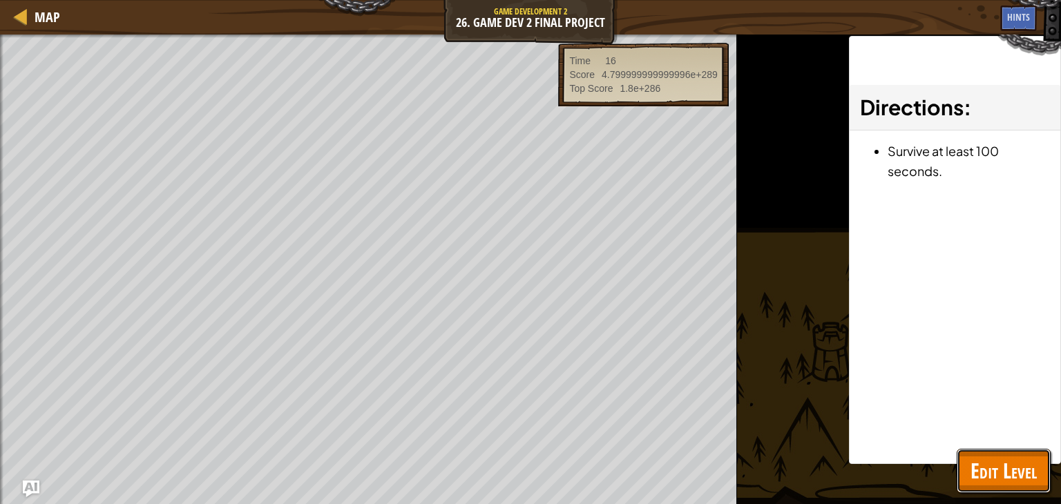
click at [1031, 491] on button "Edit Level" at bounding box center [1004, 471] width 94 height 44
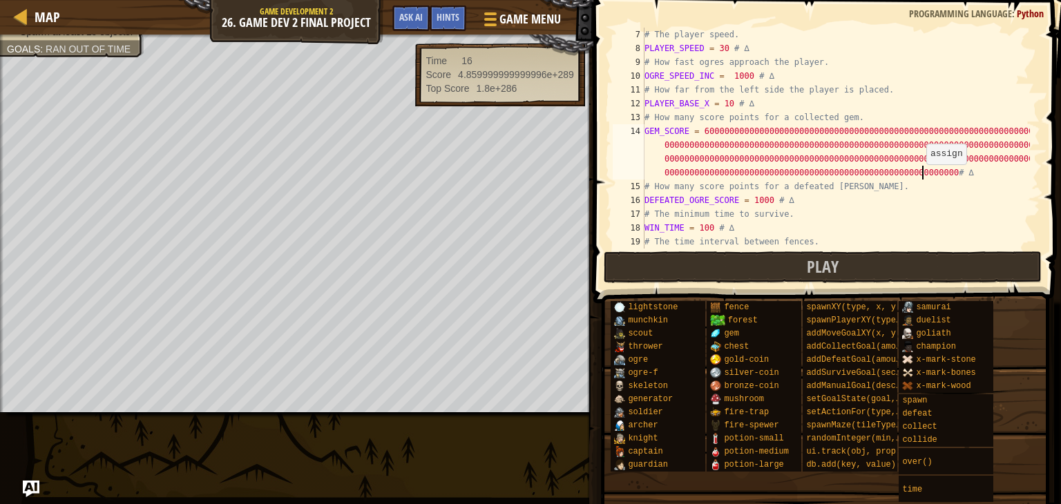
click at [923, 178] on div "# The player speed. PLAYER_SPEED = 30 # ∆ # How fast ogres approach the player.…" at bounding box center [836, 152] width 388 height 249
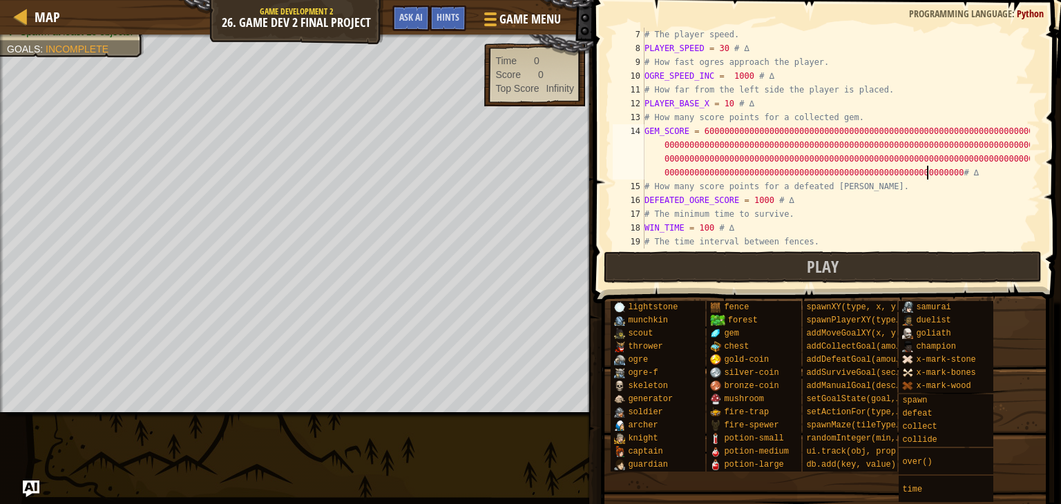
scroll to position [6, 113]
click at [896, 254] on button "Play" at bounding box center [823, 267] width 438 height 32
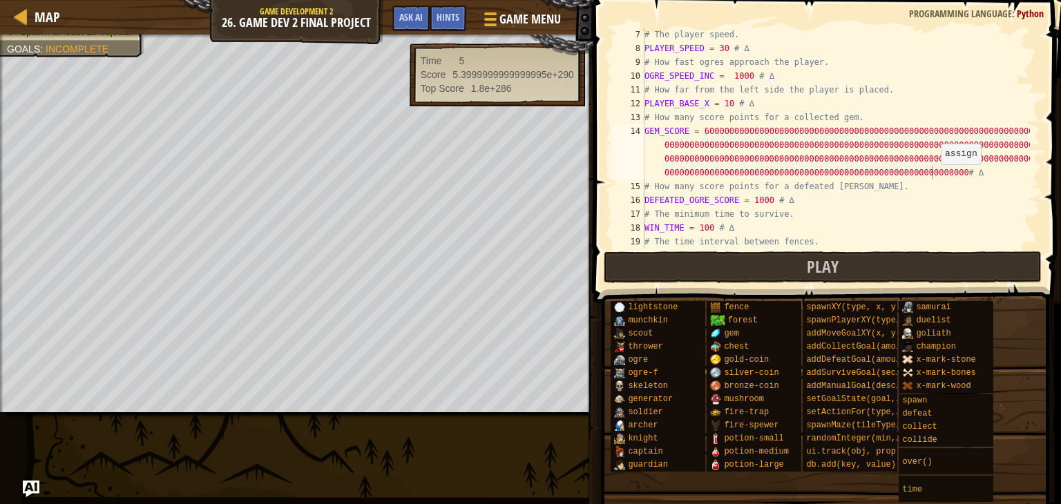
click at [937, 178] on div "# The player speed. PLAYER_SPEED = 30 # ∆ # How fast ogres approach the player.…" at bounding box center [836, 152] width 388 height 249
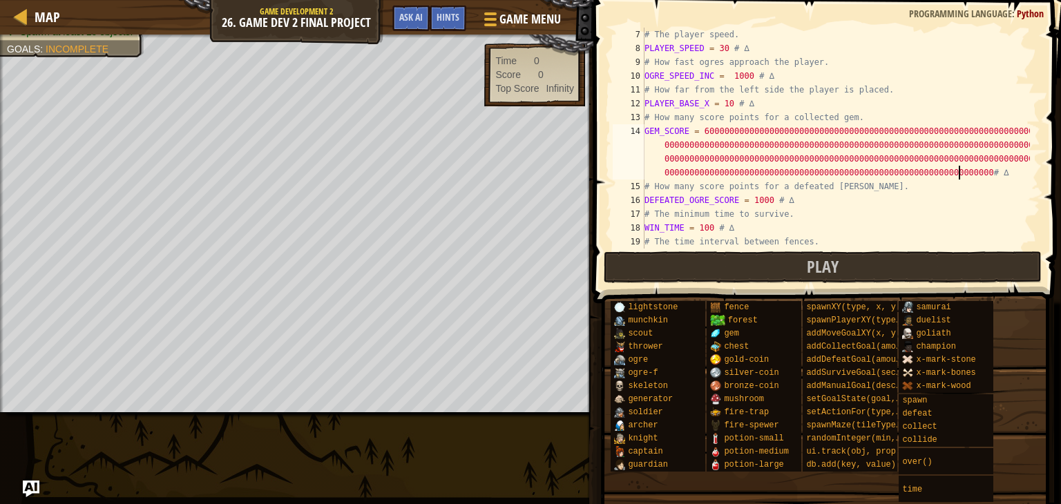
scroll to position [6, 116]
click at [788, 290] on span at bounding box center [825, 491] width 458 height 409
click at [754, 257] on button "Play" at bounding box center [823, 267] width 438 height 32
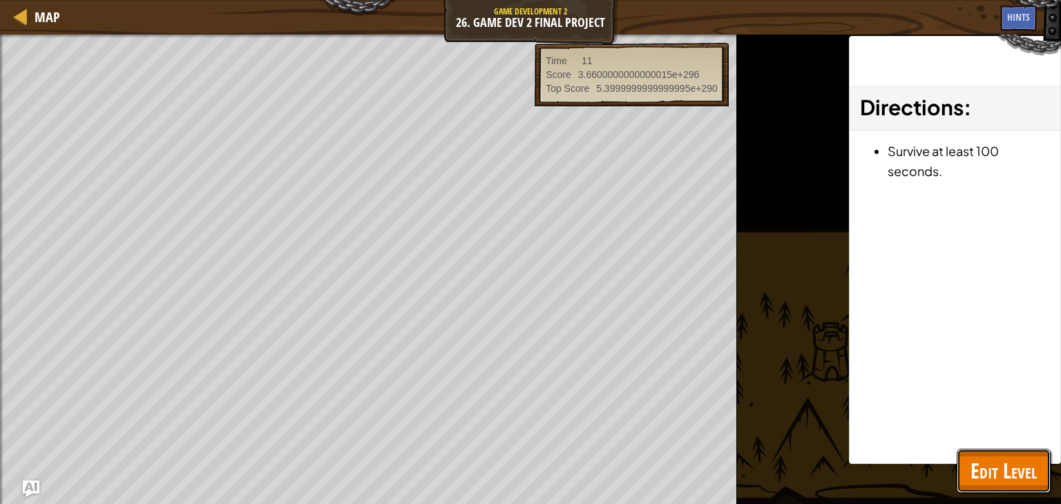
click at [999, 490] on button "Edit Level" at bounding box center [1004, 471] width 94 height 44
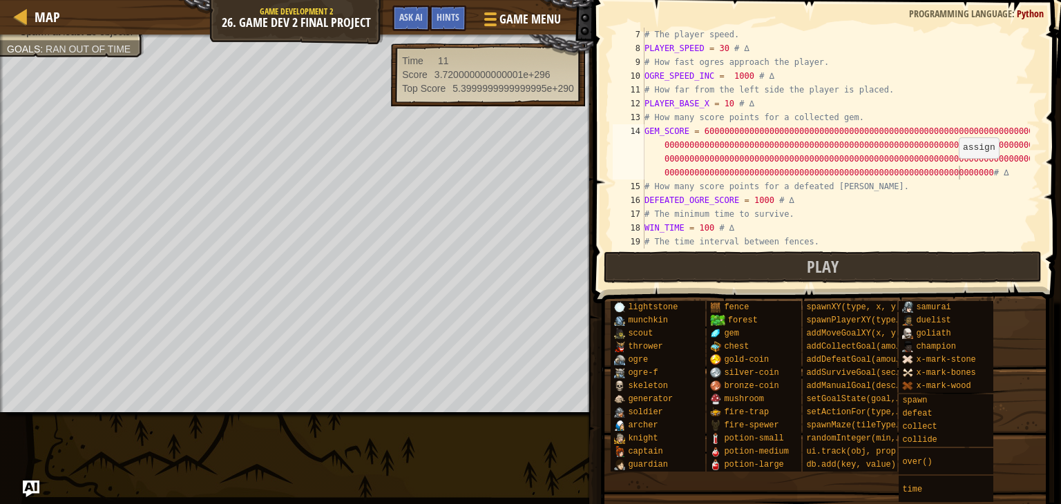
click at [957, 172] on div "# The player speed. PLAYER_SPEED = 30 # ∆ # How fast ogres approach the player.…" at bounding box center [836, 152] width 388 height 249
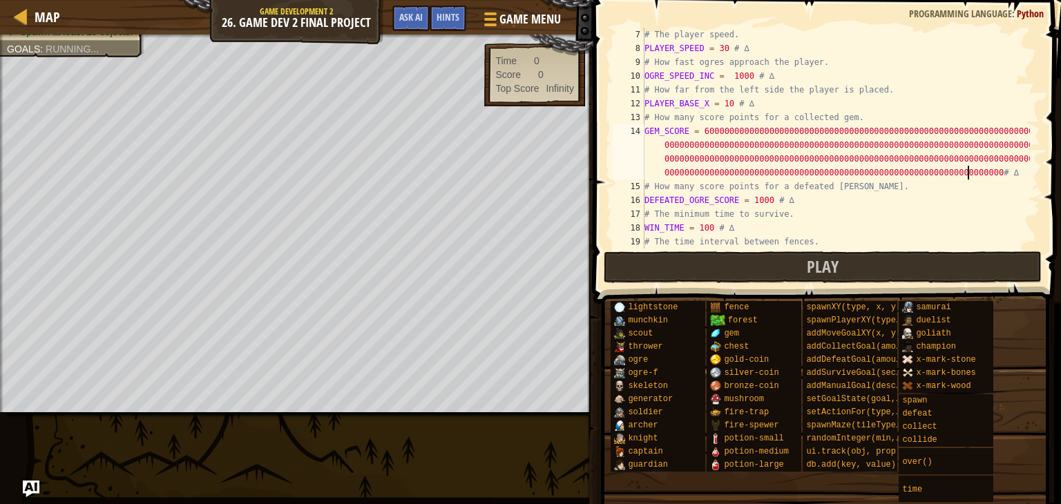
scroll to position [6, 117]
click at [871, 272] on button "Play" at bounding box center [823, 267] width 438 height 32
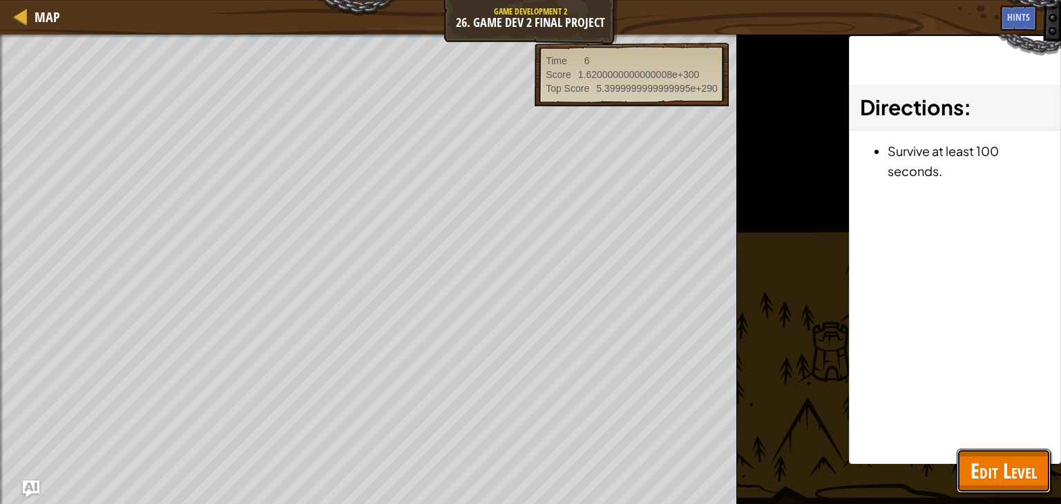
click at [1002, 479] on span "Edit Level" at bounding box center [1004, 471] width 66 height 28
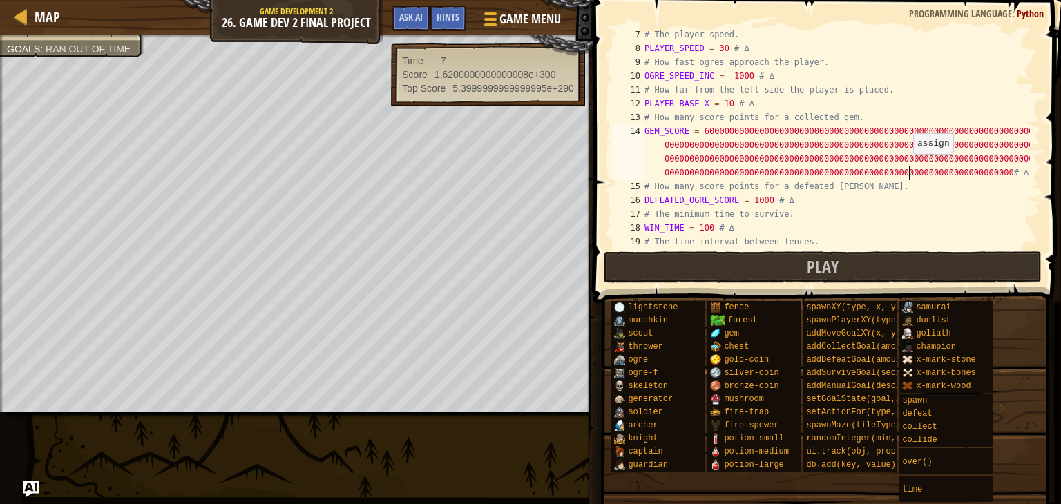
click at [911, 167] on div "# The player speed. PLAYER_SPEED = 30 # ∆ # How fast ogres approach the player.…" at bounding box center [836, 152] width 388 height 249
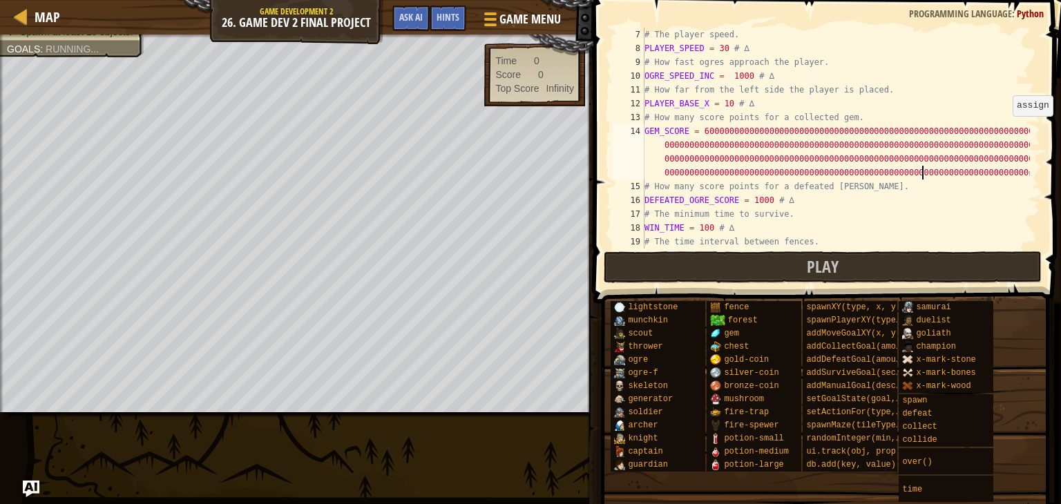
scroll to position [6, 113]
click at [969, 269] on button "Play" at bounding box center [823, 267] width 438 height 32
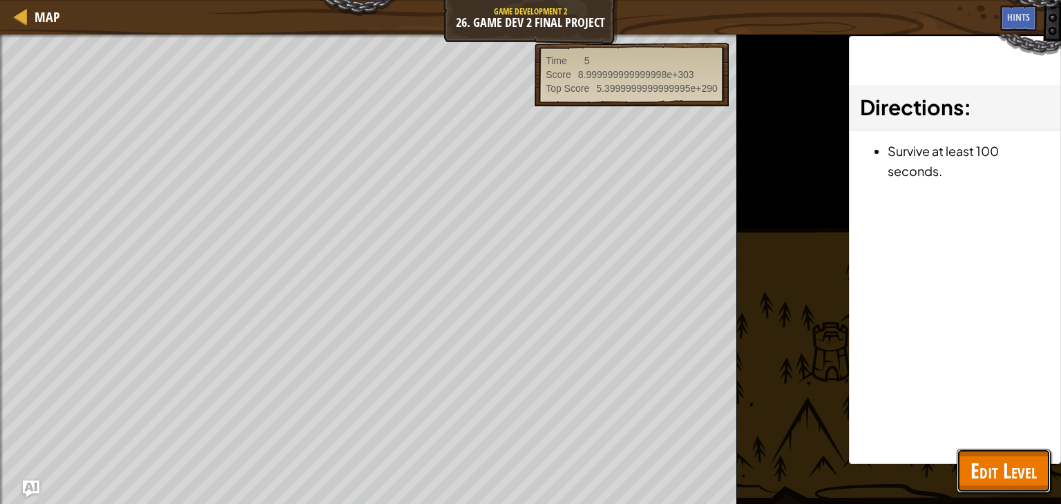
click at [987, 473] on span "Edit Level" at bounding box center [1004, 471] width 66 height 28
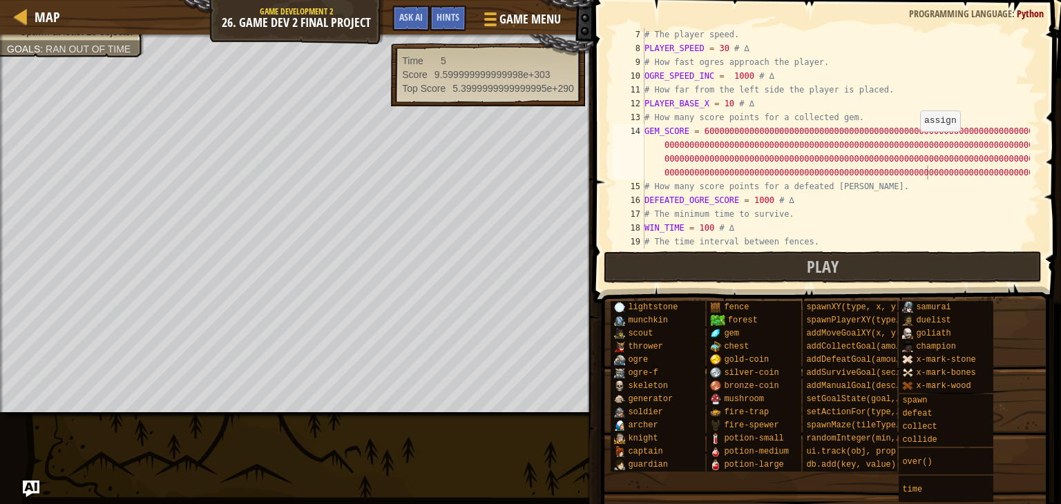
drag, startPoint x: 935, startPoint y: 169, endPoint x: 942, endPoint y: 184, distance: 17.6
click at [942, 184] on div "# The player speed. PLAYER_SPEED = 30 # ∆ # How fast ogres approach the player.…" at bounding box center [836, 152] width 388 height 249
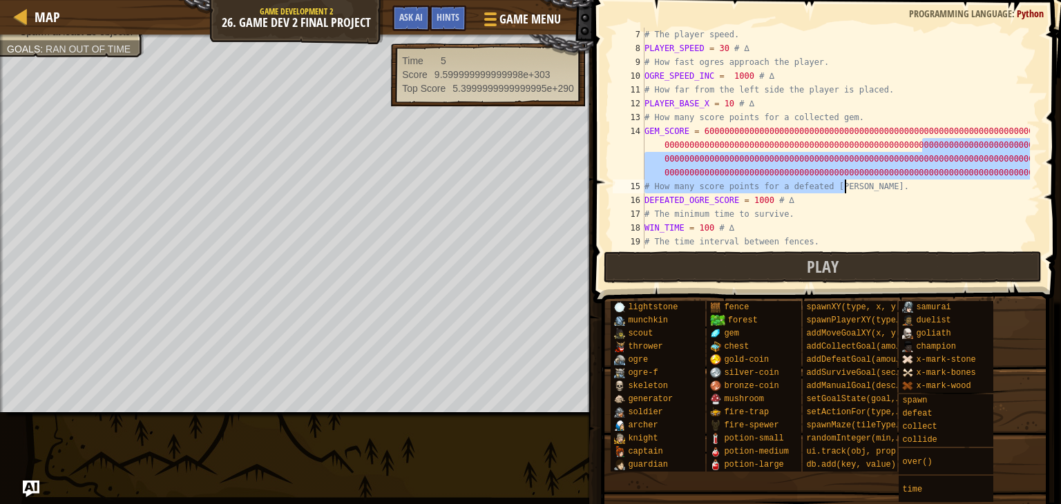
click at [942, 184] on div "# The player speed. PLAYER_SPEED = 30 # ∆ # How fast ogres approach the player.…" at bounding box center [836, 138] width 388 height 221
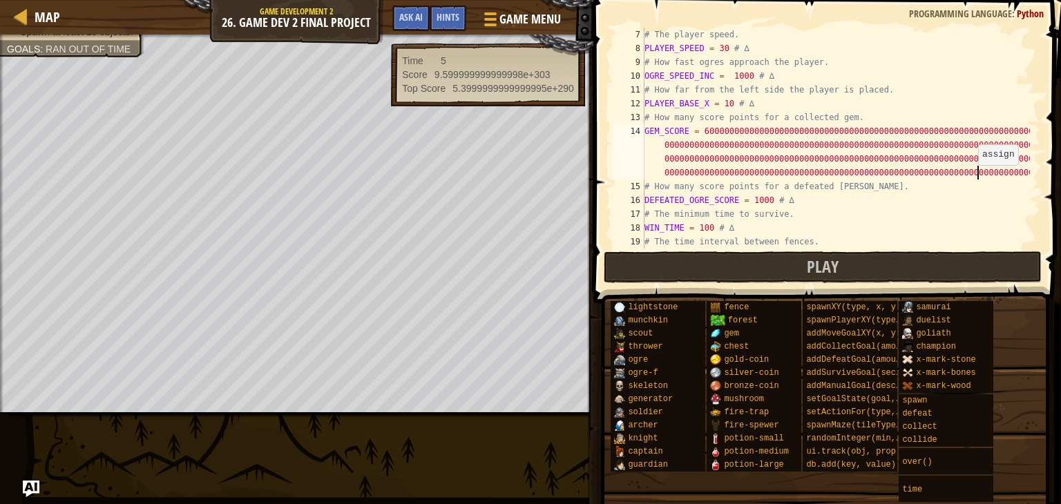
click at [975, 178] on div "# The player speed. PLAYER_SPEED = 30 # ∆ # How fast ogres approach the player.…" at bounding box center [836, 152] width 388 height 249
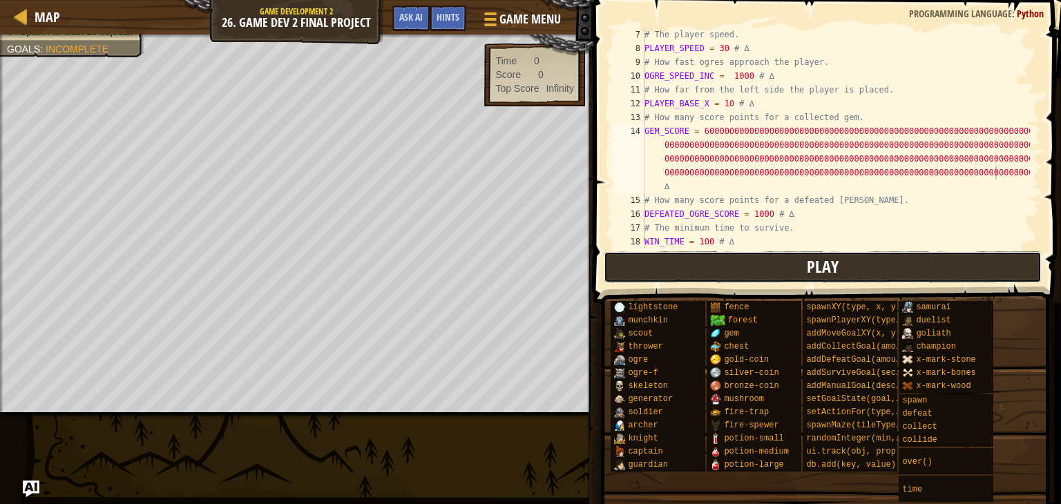
click at [1002, 265] on button "Play" at bounding box center [823, 267] width 438 height 32
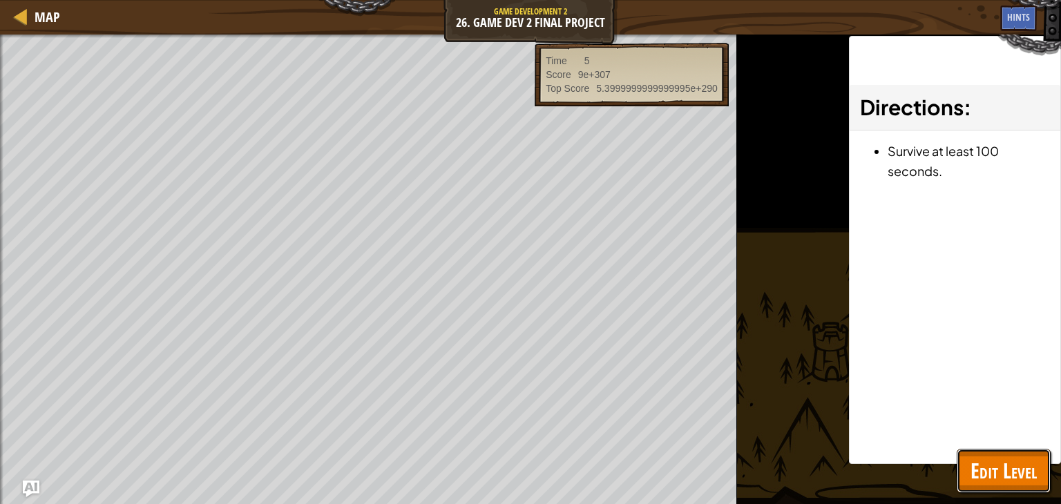
click at [1031, 471] on span "Edit Level" at bounding box center [1004, 471] width 66 height 28
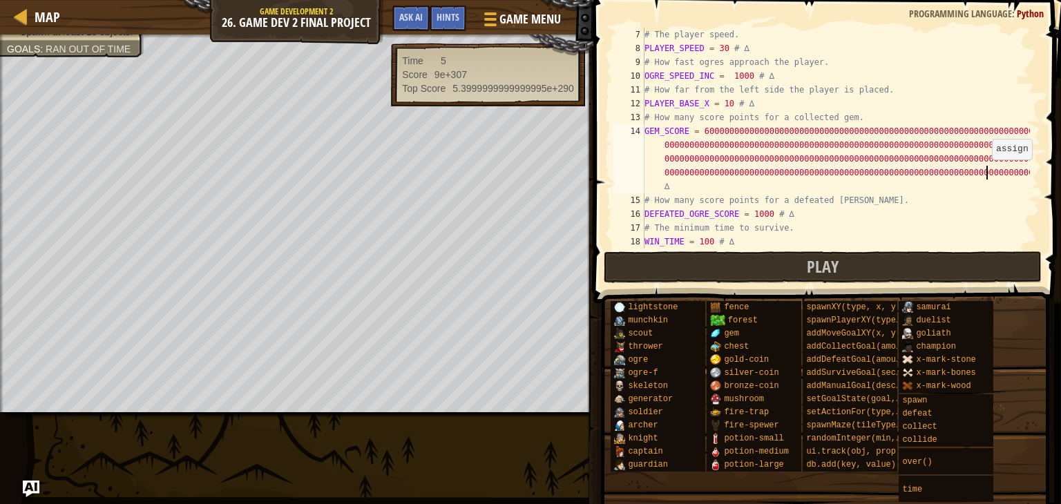
click at [989, 173] on div "# The player speed. PLAYER_SPEED = 30 # ∆ # How fast ogres approach the player.…" at bounding box center [836, 152] width 388 height 249
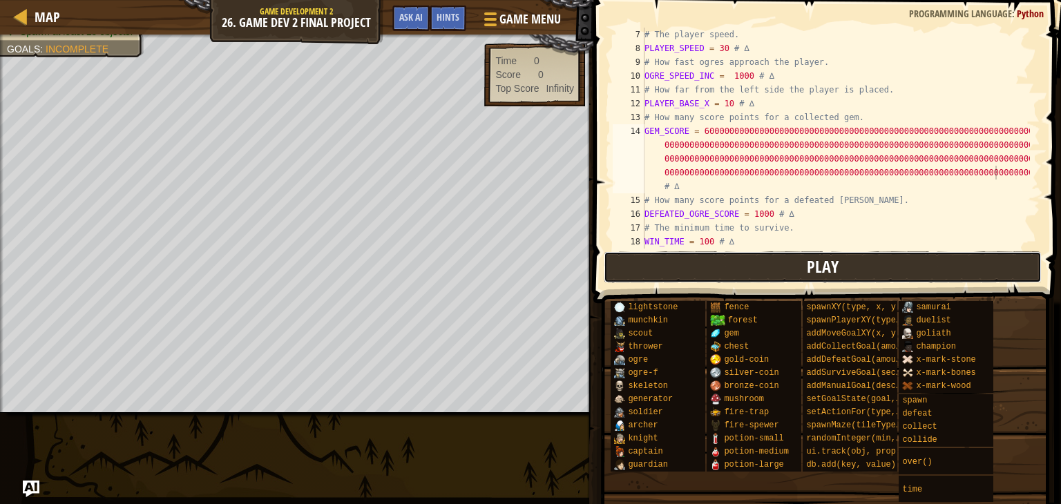
click at [928, 278] on button "Play" at bounding box center [823, 267] width 438 height 32
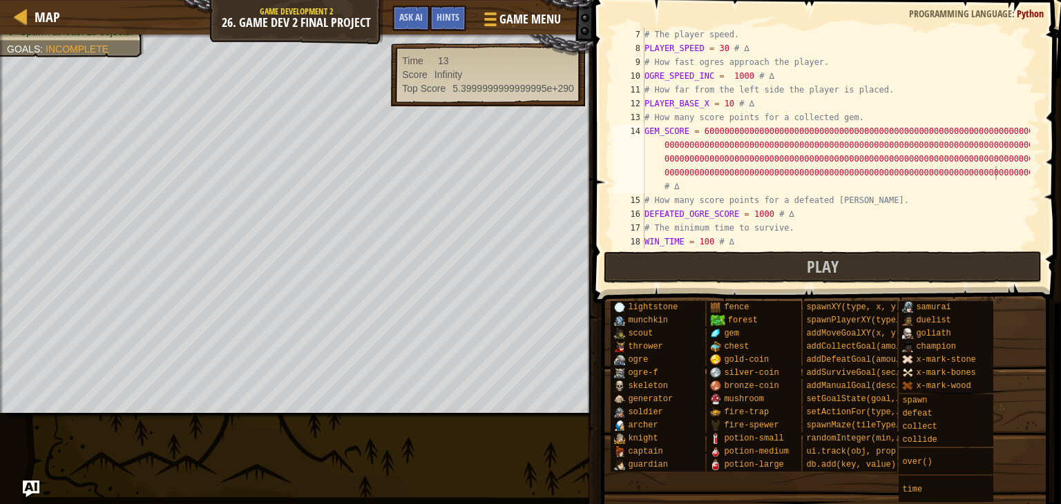
click at [1004, 486] on div "lightstone munchkin scout thrower ogre ogre-f skeleton generator soldier [PERSO…" at bounding box center [830, 402] width 441 height 202
click at [704, 240] on div "# The player speed. PLAYER_SPEED = 30 # ∆ # How fast ogres approach the player.…" at bounding box center [836, 152] width 388 height 249
type textarea "WIN_TIME = 100 # ∆"
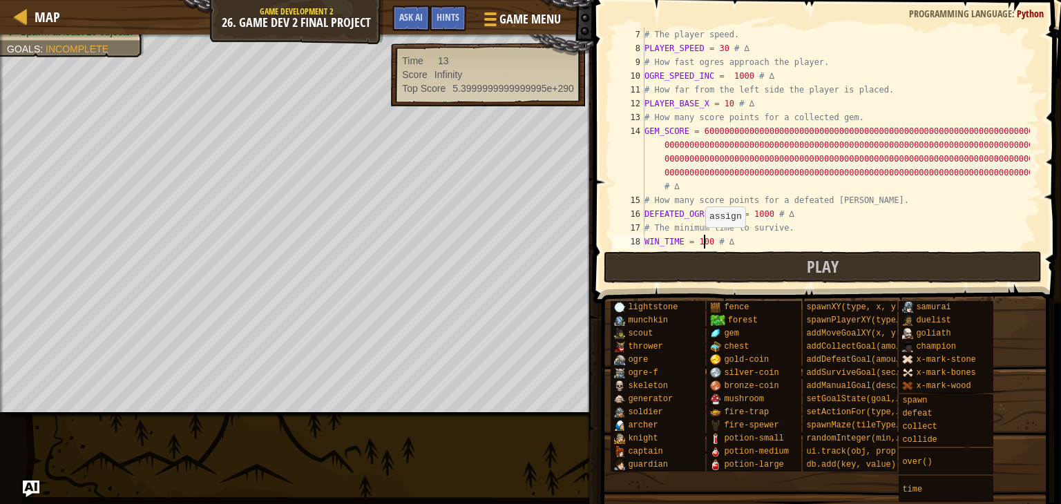
scroll to position [6, 6]
click at [657, 266] on button "Play" at bounding box center [823, 267] width 438 height 32
